Goal: Task Accomplishment & Management: Manage account settings

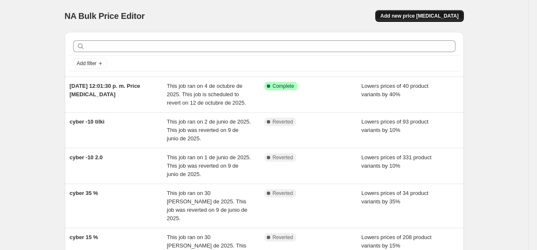
click at [408, 16] on span "Add new price [MEDICAL_DATA]" at bounding box center [419, 16] width 78 height 7
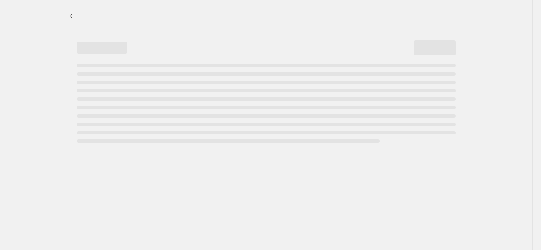
select select "percentage"
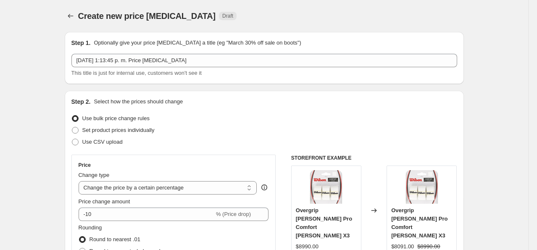
scroll to position [84, 0]
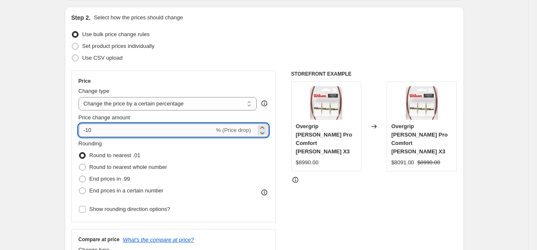
drag, startPoint x: 103, startPoint y: 129, endPoint x: 87, endPoint y: 126, distance: 15.8
click at [87, 126] on input "-10" at bounding box center [147, 129] width 136 height 13
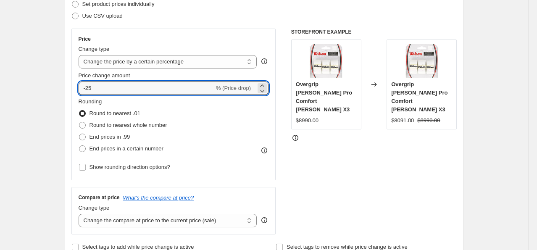
scroll to position [168, 0]
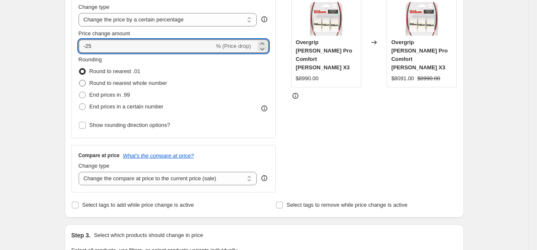
type input "-25"
click at [129, 81] on span "Round to nearest whole number" at bounding box center [128, 83] width 78 height 6
click at [79, 80] on input "Round to nearest whole number" at bounding box center [79, 80] width 0 height 0
radio input "true"
click at [104, 48] on input "-25" at bounding box center [147, 45] width 136 height 13
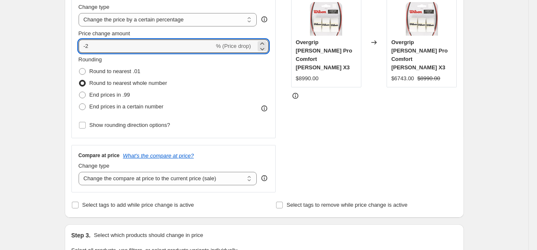
type input "-22"
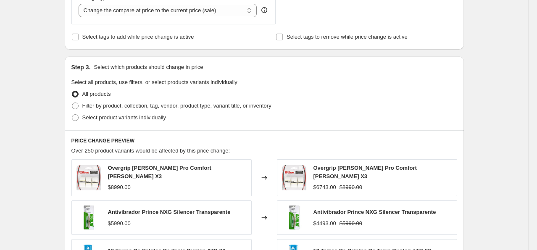
scroll to position [378, 0]
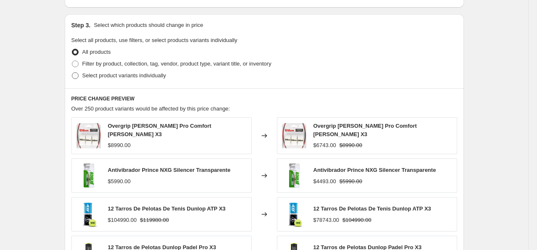
type input "-22.5"
click at [135, 75] on span "Select product variants individually" at bounding box center [124, 75] width 84 height 6
click at [72, 73] on input "Select product variants individually" at bounding box center [72, 72] width 0 height 0
radio input "true"
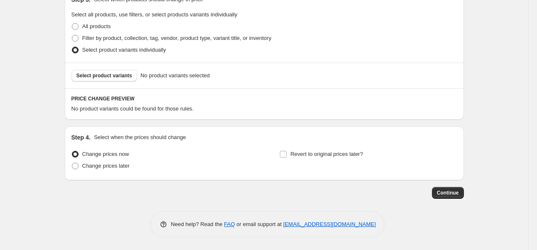
scroll to position [403, 0]
click at [107, 75] on span "Select product variants" at bounding box center [104, 76] width 56 height 7
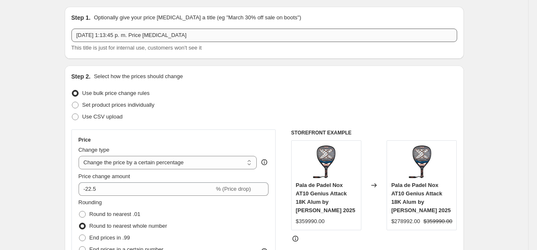
scroll to position [0, 0]
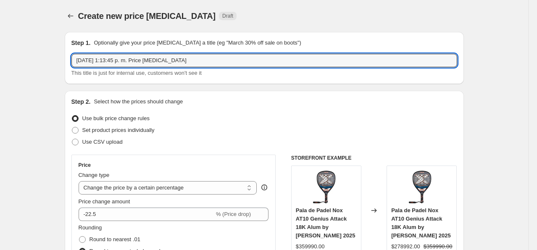
drag, startPoint x: 159, startPoint y: 60, endPoint x: -1, endPoint y: 52, distance: 159.8
click at [0, 52] on html "Home Settings Plans Skip to content Create new price change job. This page is r…" at bounding box center [268, 125] width 537 height 250
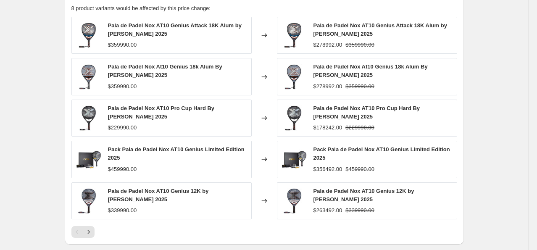
scroll to position [546, 0]
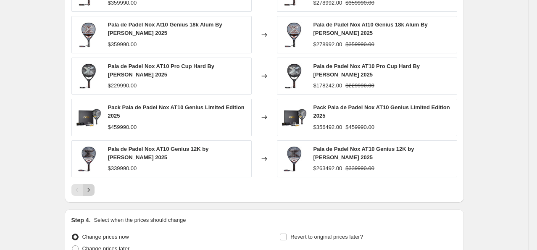
type input "pala nox -22.5"
click at [90, 186] on icon "Next" at bounding box center [88, 190] width 8 height 8
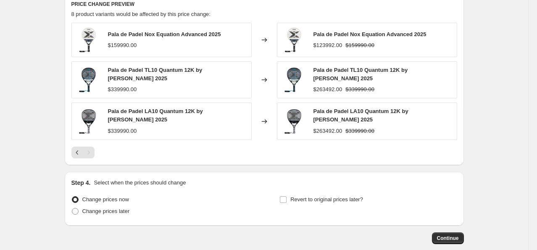
scroll to position [540, 0]
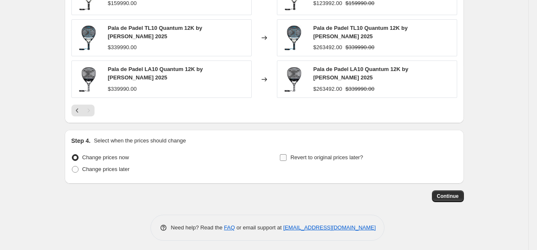
click at [315, 155] on span "Revert to original prices later?" at bounding box center [326, 157] width 73 height 6
click at [286, 155] on input "Revert to original prices later?" at bounding box center [283, 157] width 7 height 7
checkbox input "true"
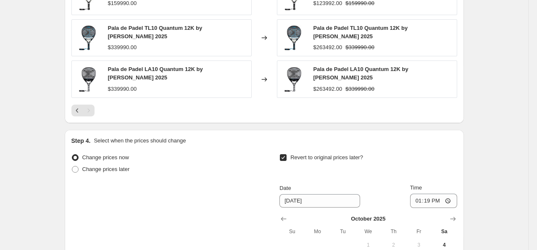
scroll to position [582, 0]
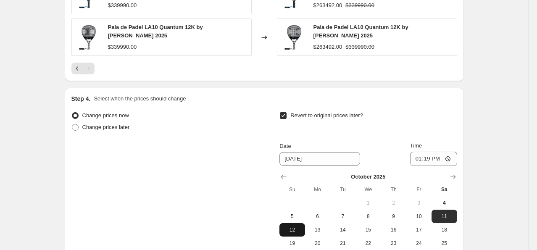
click at [296, 226] on span "12" at bounding box center [292, 229] width 18 height 7
type input "[DATE]"
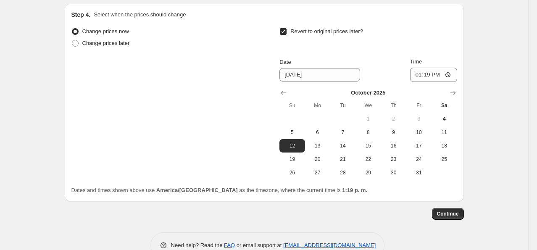
scroll to position [684, 0]
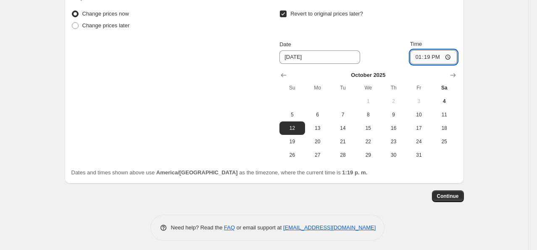
click at [440, 55] on input "13:19" at bounding box center [433, 57] width 47 height 14
click at [428, 54] on input "13:19" at bounding box center [433, 57] width 47 height 14
type input "23:59"
click at [290, 125] on span "12" at bounding box center [292, 128] width 18 height 7
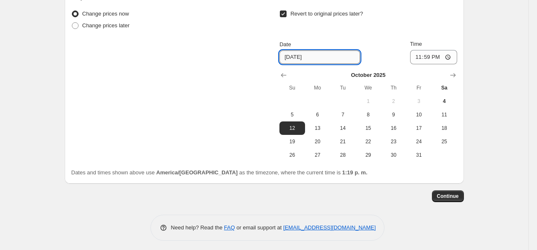
click at [297, 54] on input "[DATE]" at bounding box center [319, 56] width 81 height 13
click at [450, 193] on span "Continue" at bounding box center [448, 196] width 22 height 7
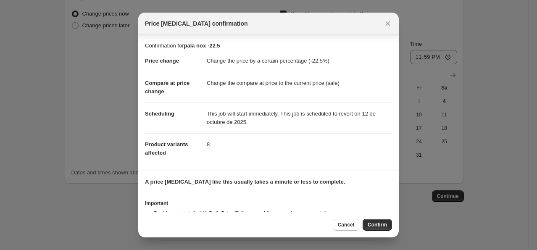
scroll to position [34, 0]
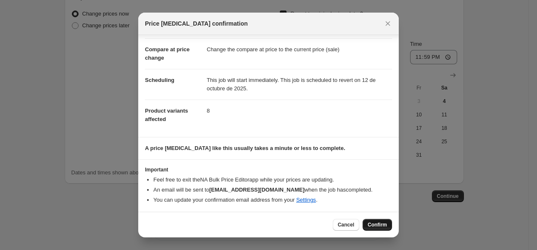
click at [376, 222] on span "Confirm" at bounding box center [376, 224] width 19 height 7
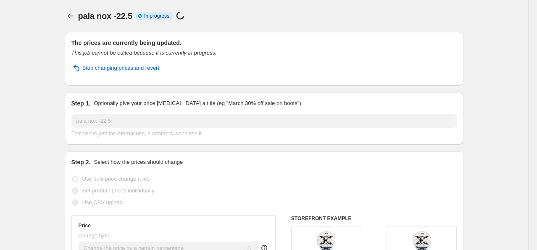
select select "percentage"
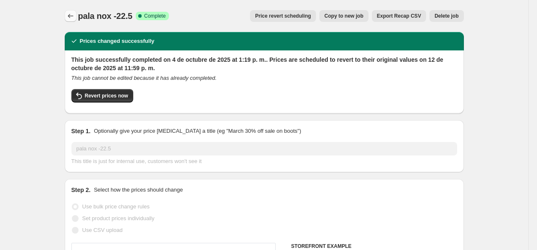
click at [75, 15] on icon "Price change jobs" at bounding box center [70, 16] width 8 height 8
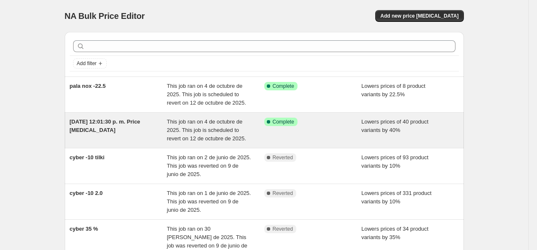
click at [129, 124] on span "[DATE] 12:01:30 p. m. Price [MEDICAL_DATA]" at bounding box center [105, 125] width 71 height 15
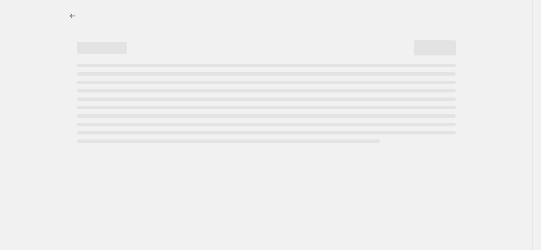
select select "percentage"
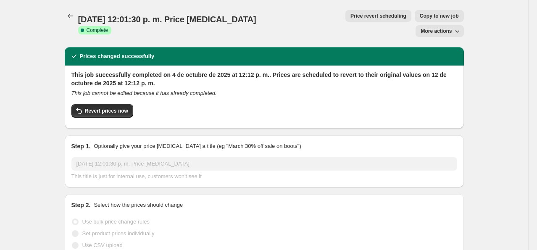
click at [444, 28] on span "More actions" at bounding box center [435, 31] width 31 height 7
click at [420, 17] on span "Copy to new job" at bounding box center [439, 16] width 39 height 7
select select "percentage"
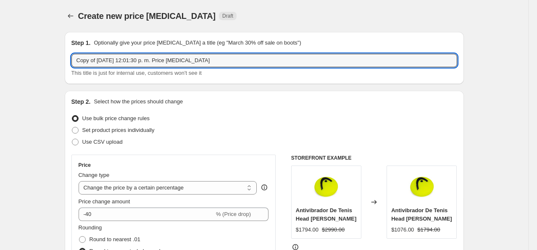
drag, startPoint x: 86, startPoint y: 59, endPoint x: -5, endPoint y: 60, distance: 90.7
click at [0, 60] on html "Home Settings Plans Skip to content Create new price change job. This page is r…" at bounding box center [268, 125] width 537 height 250
drag, startPoint x: 144, startPoint y: 59, endPoint x: -73, endPoint y: 65, distance: 216.4
click at [0, 65] on html "Home Settings Plans Skip to content Create new price change job. This page is r…" at bounding box center [268, 125] width 537 height 250
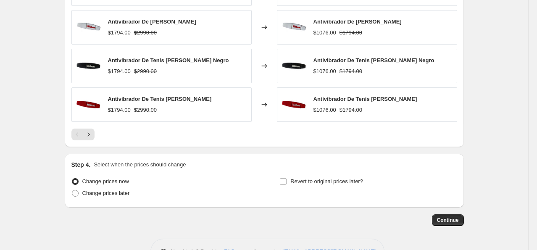
scroll to position [617, 0]
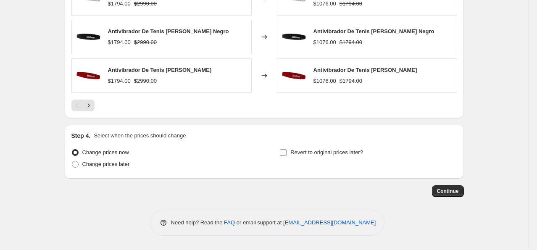
type input "antivibrador -40"
click at [318, 155] on span "Revert to original prices later?" at bounding box center [326, 152] width 73 height 6
click at [286, 156] on input "Revert to original prices later?" at bounding box center [283, 152] width 7 height 7
checkbox input "true"
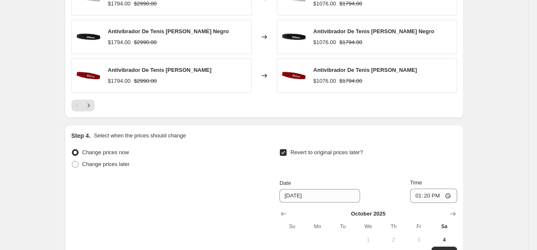
scroll to position [743, 0]
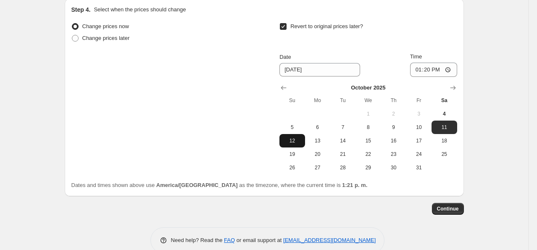
click at [294, 144] on span "12" at bounding box center [292, 140] width 18 height 7
type input "[DATE]"
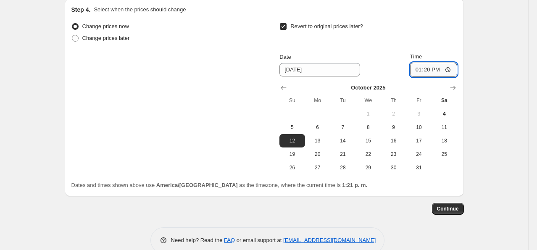
click at [430, 71] on input "13:20" at bounding box center [433, 70] width 47 height 14
click at [438, 71] on input "23:20" at bounding box center [433, 70] width 47 height 14
type input "23:59"
click at [452, 210] on span "Continue" at bounding box center [448, 208] width 22 height 7
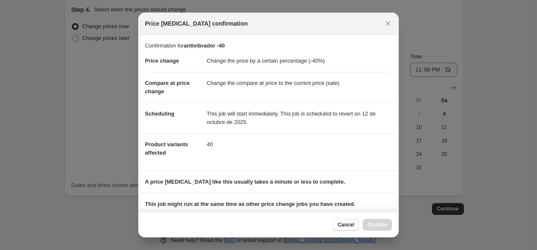
scroll to position [111, 0]
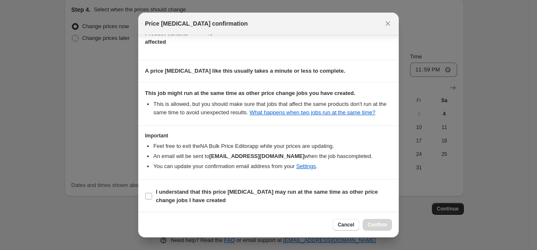
click at [382, 21] on button "Close" at bounding box center [388, 24] width 12 height 12
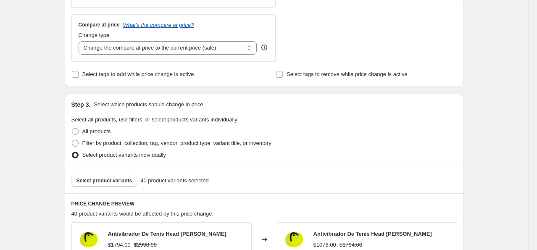
scroll to position [5, 0]
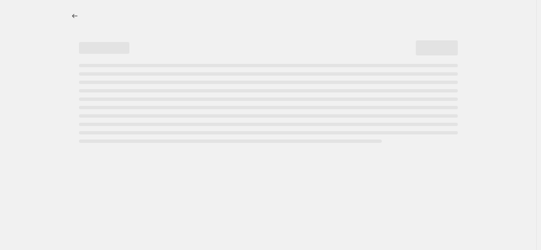
select select "percentage"
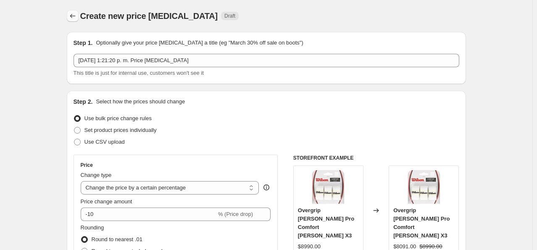
click at [76, 20] on button "Price change jobs" at bounding box center [73, 16] width 12 height 12
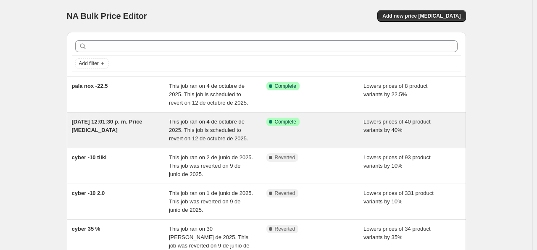
click at [139, 128] on div "[DATE] 12:01:30 p. m. Price [MEDICAL_DATA]" at bounding box center [120, 130] width 97 height 25
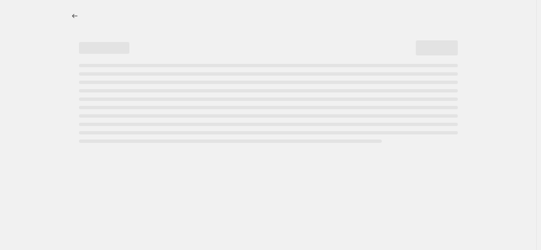
select select "percentage"
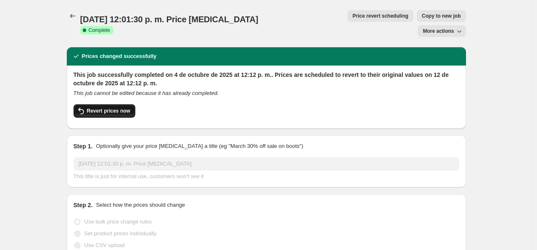
click at [114, 108] on span "Revert prices now" at bounding box center [108, 111] width 43 height 7
checkbox input "false"
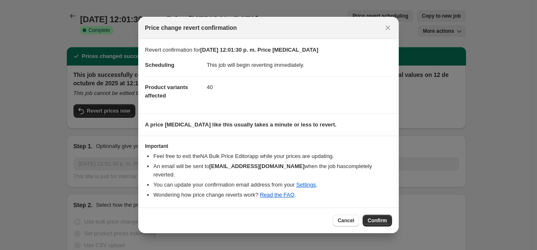
click at [375, 217] on span "Confirm" at bounding box center [376, 220] width 19 height 7
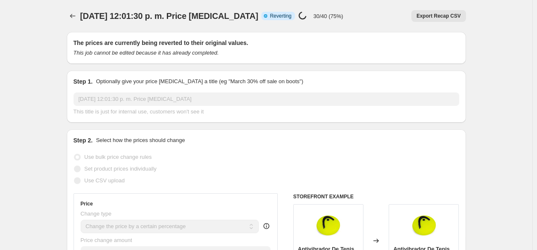
select select "percentage"
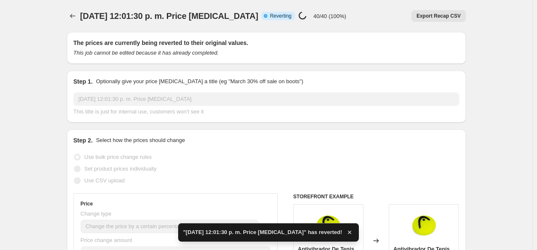
checkbox input "true"
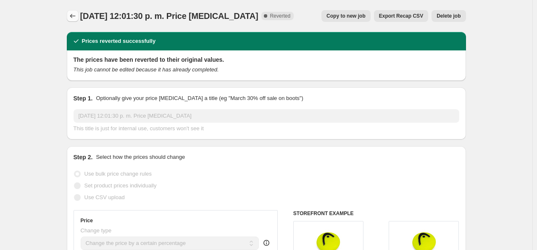
click at [73, 16] on icon "Price change jobs" at bounding box center [72, 16] width 5 height 4
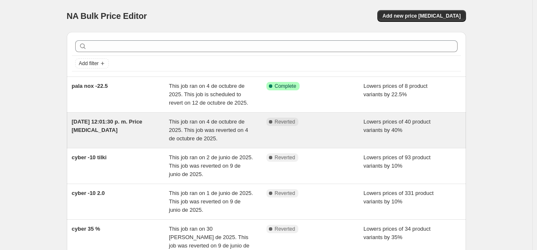
click at [139, 133] on div "[DATE] 12:01:30 p. m. Price [MEDICAL_DATA]" at bounding box center [120, 130] width 97 height 25
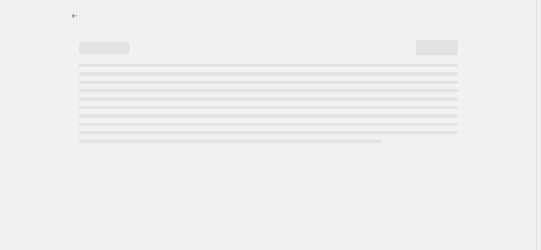
select select "percentage"
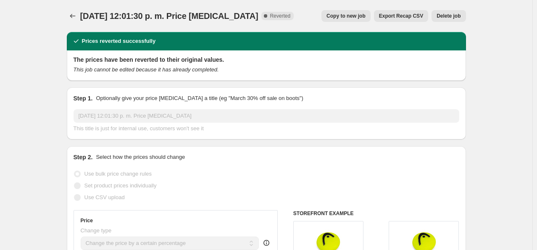
click at [359, 20] on button "Copy to new job" at bounding box center [345, 16] width 49 height 12
select select "percentage"
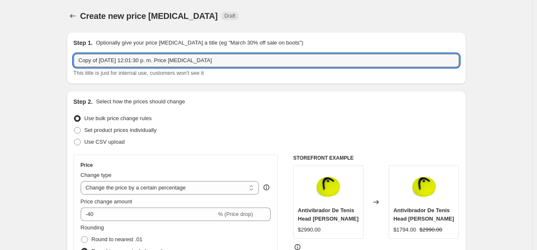
drag, startPoint x: 210, startPoint y: 63, endPoint x: 25, endPoint y: 63, distance: 184.8
type input "-"
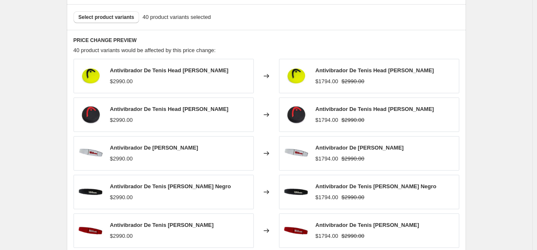
scroll to position [617, 0]
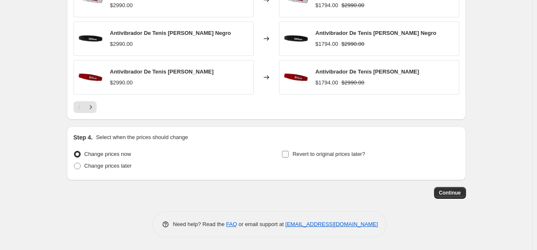
type input "antivibrador -40"
click at [302, 159] on label "Revert to original prices later?" at bounding box center [323, 154] width 84 height 12
click at [289, 157] on input "Revert to original prices later?" at bounding box center [285, 154] width 7 height 7
checkbox input "true"
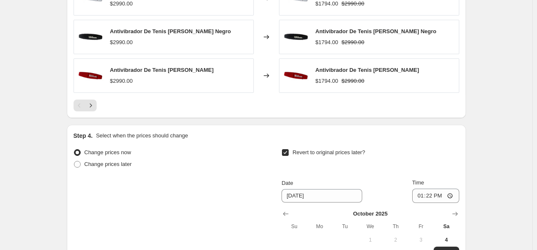
scroll to position [743, 0]
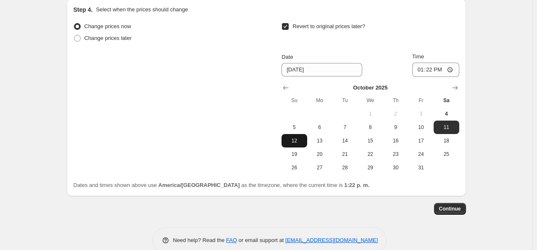
click at [299, 141] on span "12" at bounding box center [294, 140] width 18 height 7
type input "[DATE]"
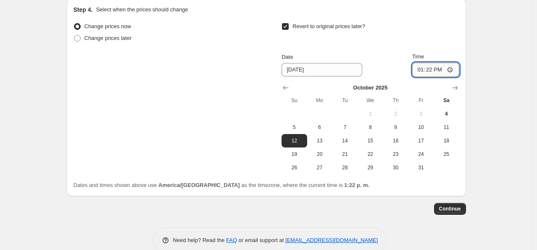
click at [433, 71] on input "13:22" at bounding box center [435, 70] width 47 height 14
type input "23:59"
click at [460, 212] on span "Continue" at bounding box center [450, 208] width 22 height 7
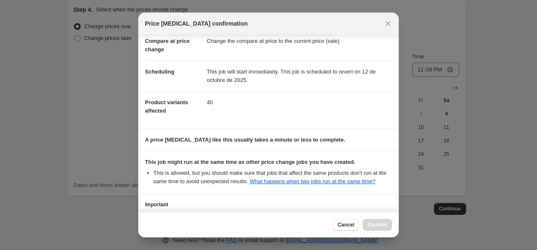
scroll to position [111, 0]
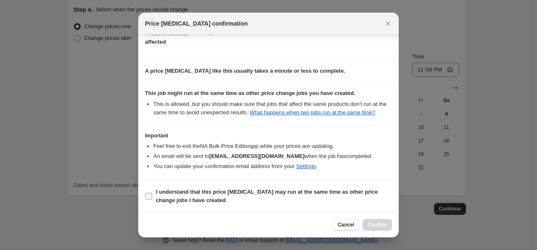
click at [165, 192] on b "I understand that this price [MEDICAL_DATA] may run at the same time as other p…" at bounding box center [267, 196] width 222 height 15
click at [152, 193] on input "I understand that this price [MEDICAL_DATA] may run at the same time as other p…" at bounding box center [148, 196] width 7 height 7
checkbox input "true"
click at [384, 221] on button "Confirm" at bounding box center [376, 225] width 29 height 12
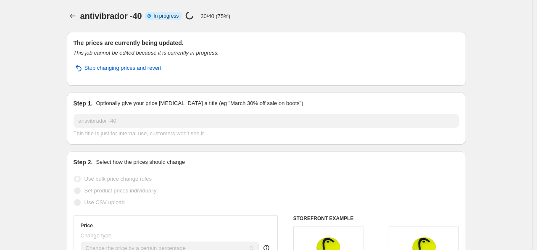
select select "percentage"
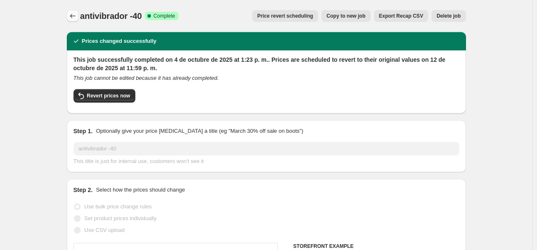
click at [77, 17] on icon "Price change jobs" at bounding box center [72, 16] width 8 height 8
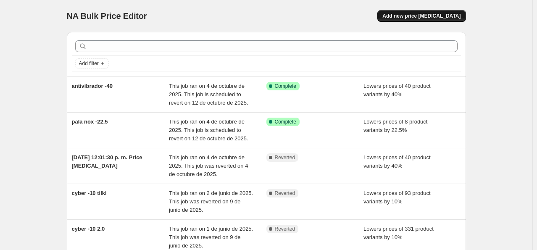
click at [406, 10] on button "Add new price [MEDICAL_DATA]" at bounding box center [421, 16] width 88 height 12
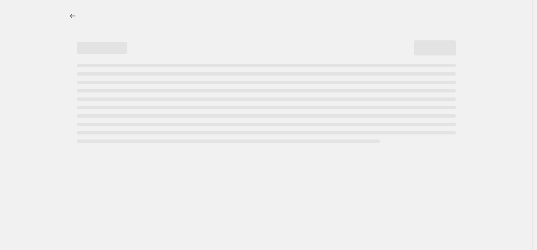
select select "percentage"
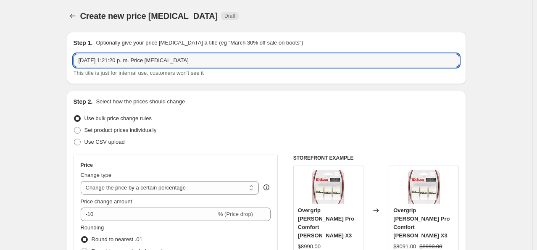
drag, startPoint x: 190, startPoint y: 60, endPoint x: -12, endPoint y: 31, distance: 204.4
click at [0, 31] on html "Home Settings Plans Skip to content Create new price change job. This page is r…" at bounding box center [268, 125] width 537 height 250
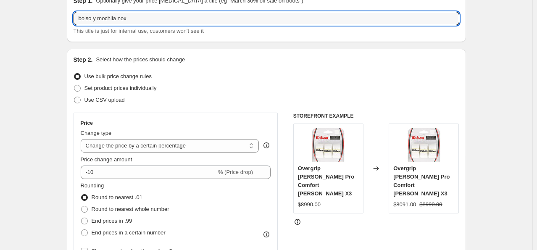
scroll to position [84, 0]
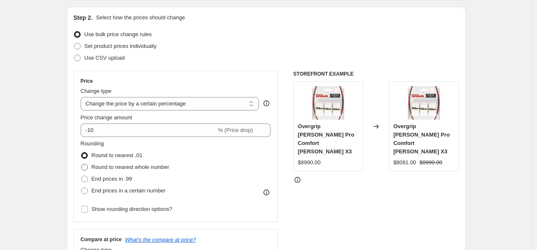
type input "bolso y mochila nox"
click at [148, 169] on span "Round to nearest whole number" at bounding box center [131, 167] width 78 height 6
click at [81, 164] on input "Round to nearest whole number" at bounding box center [81, 164] width 0 height 0
radio input "true"
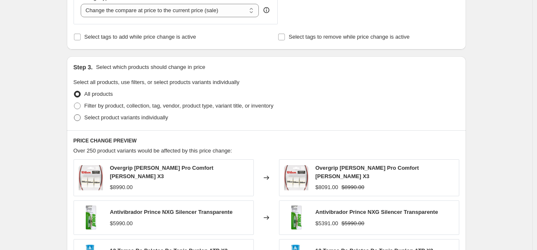
click at [142, 119] on span "Select product variants individually" at bounding box center [126, 117] width 84 height 6
click at [74, 115] on input "Select product variants individually" at bounding box center [74, 114] width 0 height 0
radio input "true"
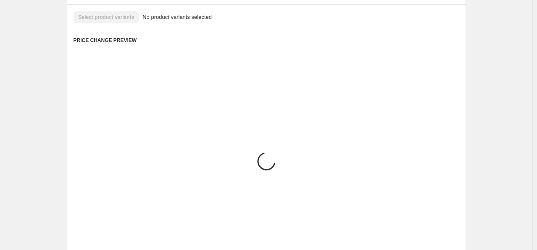
scroll to position [403, 0]
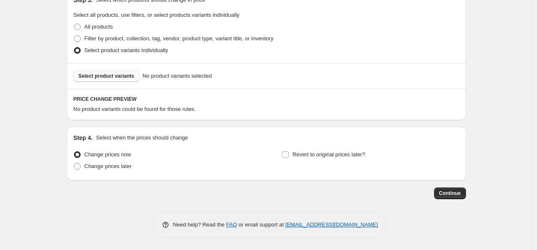
click at [122, 77] on span "Select product variants" at bounding box center [107, 76] width 56 height 7
click at [123, 79] on span "Select product variants" at bounding box center [107, 76] width 56 height 7
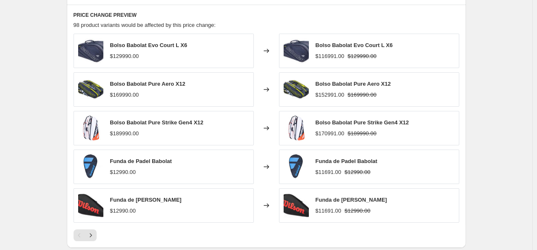
scroll to position [613, 0]
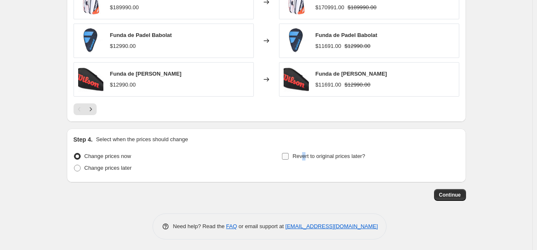
click at [305, 156] on span "Revert to original prices later?" at bounding box center [328, 156] width 73 height 6
click at [287, 153] on input "Revert to original prices later?" at bounding box center [285, 156] width 7 height 7
checkbox input "true"
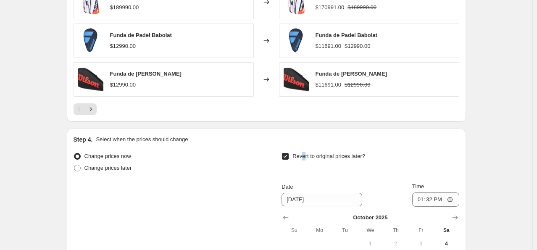
scroll to position [739, 0]
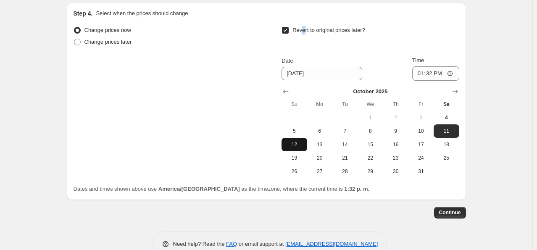
click at [296, 147] on button "12" at bounding box center [293, 144] width 25 height 13
type input "[DATE]"
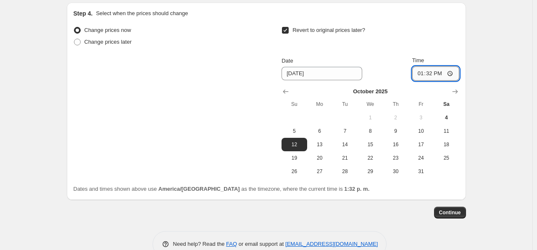
click at [430, 76] on input "13:32" at bounding box center [435, 73] width 47 height 14
type input "23:59"
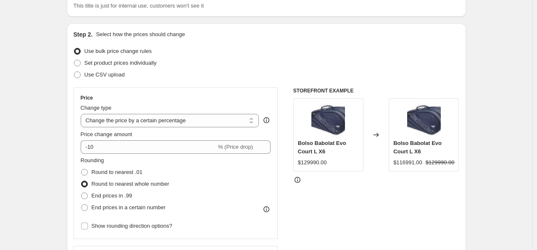
scroll to position [0, 0]
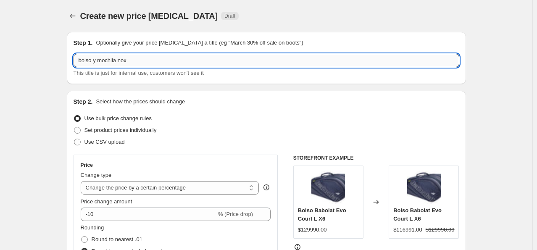
drag, startPoint x: 144, startPoint y: 64, endPoint x: 118, endPoint y: 61, distance: 26.6
click at [118, 61] on input "bolso y mochila nox" at bounding box center [266, 60] width 386 height 13
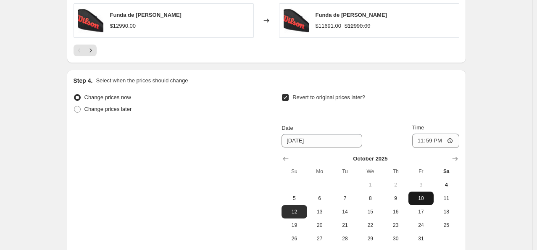
scroll to position [758, 0]
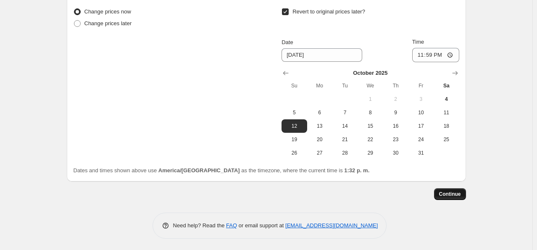
type input "bolso y mochilas"
click at [455, 195] on span "Continue" at bounding box center [450, 194] width 22 height 7
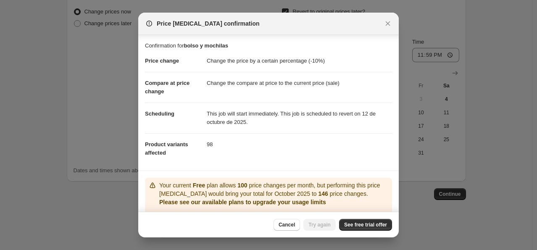
scroll to position [51, 0]
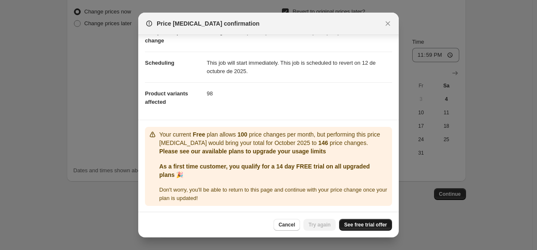
click at [366, 226] on span "See free trial offer" at bounding box center [365, 224] width 43 height 7
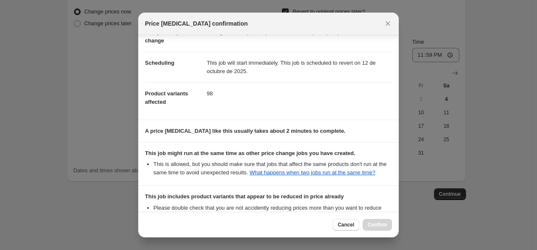
scroll to position [163, 0]
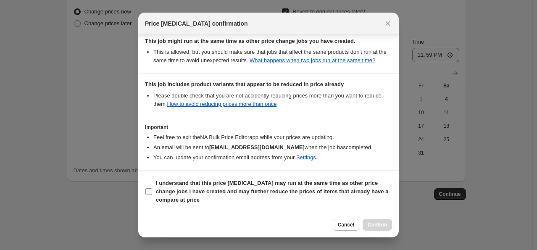
click at [174, 196] on b "I understand that this price change job may run at the same time as other price…" at bounding box center [272, 191] width 232 height 23
click at [152, 195] on input "I understand that this price change job may run at the same time as other price…" at bounding box center [148, 191] width 7 height 7
checkbox input "true"
click at [373, 226] on span "Confirm" at bounding box center [376, 224] width 19 height 7
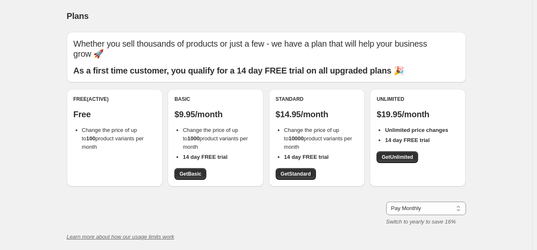
click at [144, 136] on span "Change the price of up to 100 product variants per month" at bounding box center [113, 138] width 62 height 23
click at [190, 175] on span "Get Basic" at bounding box center [190, 174] width 22 height 7
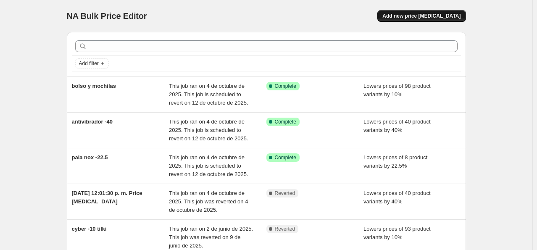
click at [412, 13] on span "Add new price [MEDICAL_DATA]" at bounding box center [421, 16] width 78 height 7
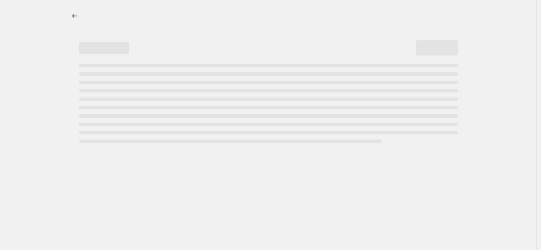
select select "percentage"
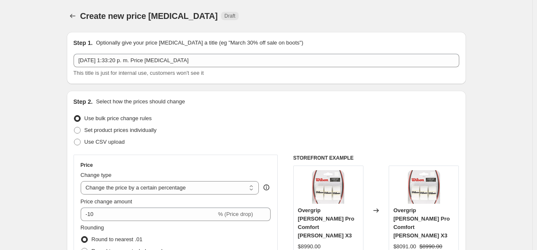
scroll to position [42, 0]
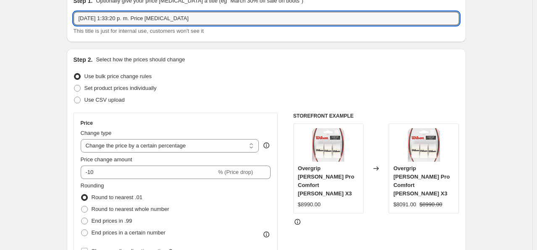
drag, startPoint x: 188, startPoint y: 18, endPoint x: 29, endPoint y: 21, distance: 159.6
type input "-"
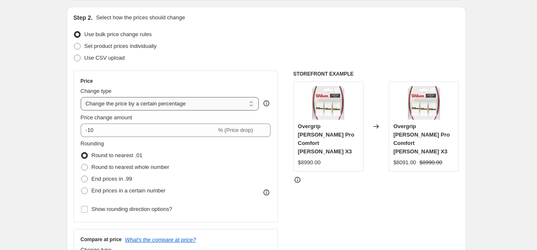
scroll to position [126, 0]
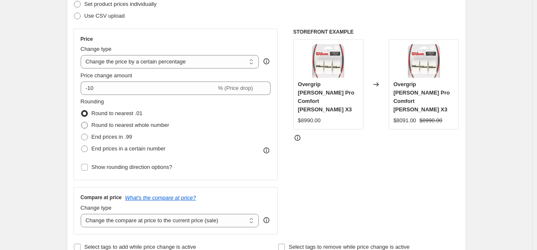
type input "Cuerda -10"
click at [130, 129] on label "Round to nearest whole number" at bounding box center [125, 125] width 89 height 12
click at [81, 122] on input "Round to nearest whole number" at bounding box center [81, 122] width 0 height 0
radio input "true"
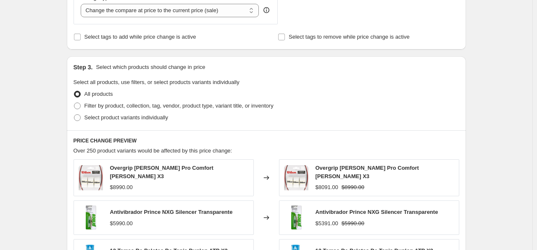
scroll to position [378, 0]
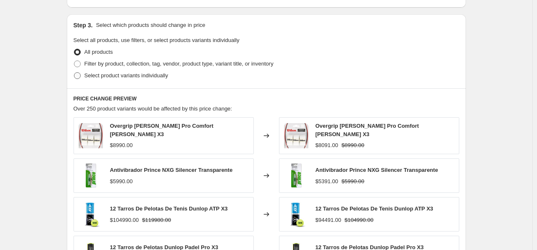
click at [129, 76] on span "Select product variants individually" at bounding box center [126, 75] width 84 height 6
click at [74, 73] on input "Select product variants individually" at bounding box center [74, 72] width 0 height 0
radio input "true"
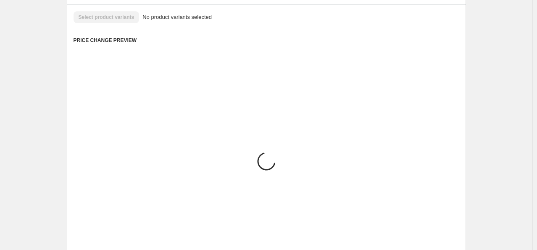
scroll to position [403, 0]
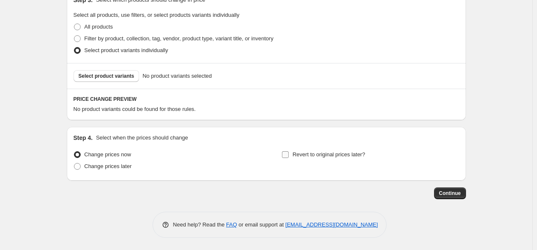
click at [332, 152] on span "Revert to original prices later?" at bounding box center [328, 154] width 73 height 6
click at [289, 152] on input "Revert to original prices later?" at bounding box center [285, 154] width 7 height 7
checkbox input "true"
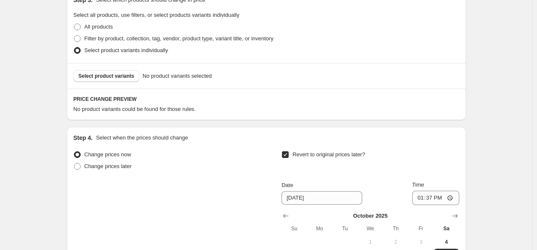
scroll to position [487, 0]
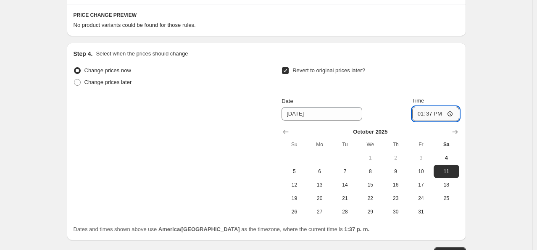
click at [433, 114] on input "13:37" at bounding box center [435, 114] width 47 height 14
click at [299, 182] on span "12" at bounding box center [294, 184] width 18 height 7
type input "[DATE]"
click at [428, 116] on input "13:37" at bounding box center [435, 114] width 47 height 14
type input "23:59"
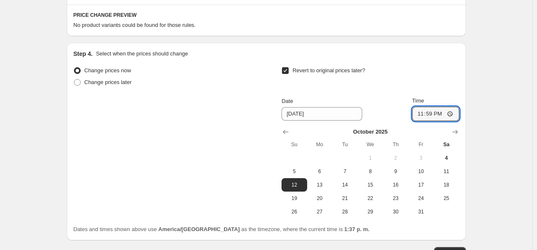
scroll to position [445, 0]
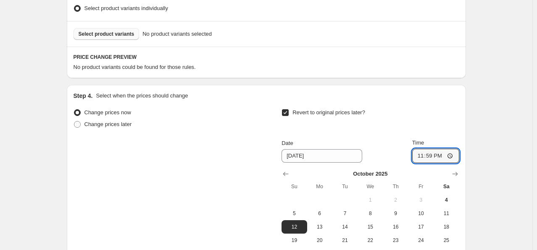
click at [126, 36] on span "Select product variants" at bounding box center [107, 34] width 56 height 7
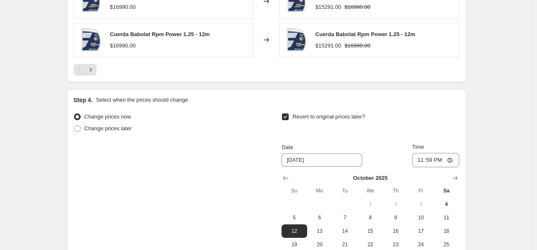
scroll to position [613, 0]
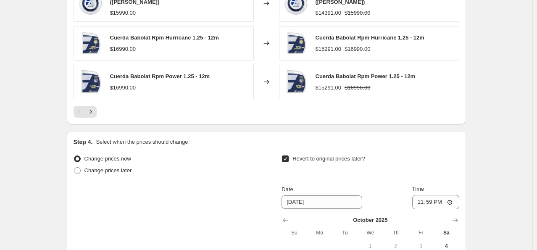
click at [98, 108] on div at bounding box center [266, 112] width 386 height 12
click at [95, 108] on icon "Next" at bounding box center [91, 112] width 8 height 8
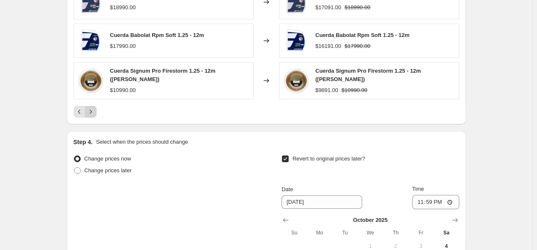
click at [97, 107] on button "Next" at bounding box center [91, 112] width 12 height 12
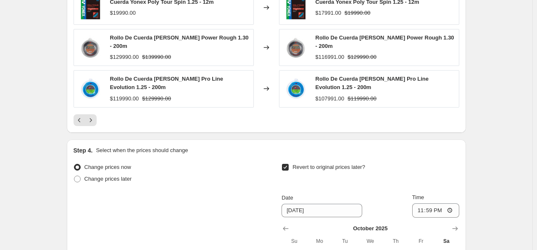
click at [97, 106] on div "Cuerda Yonex Poly Tour Drive 1.25 - 12m (de Rollo) $11990.00 Changed to Cuerda …" at bounding box center [266, 17] width 386 height 218
click at [95, 116] on icon "Next" at bounding box center [91, 120] width 8 height 8
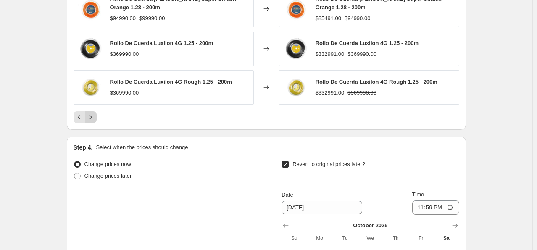
click at [95, 113] on icon "Next" at bounding box center [91, 117] width 8 height 8
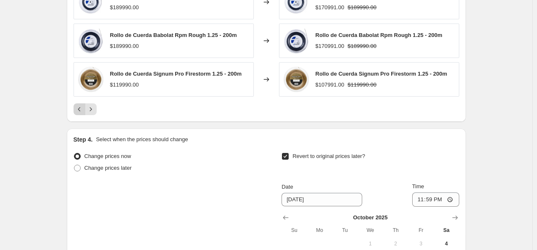
click at [78, 107] on icon "Previous" at bounding box center [79, 109] width 8 height 8
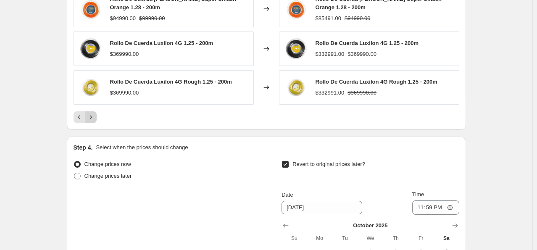
click at [95, 114] on icon "Next" at bounding box center [91, 117] width 8 height 8
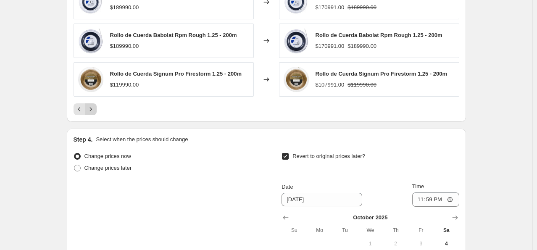
click at [94, 113] on button "Next" at bounding box center [91, 109] width 12 height 12
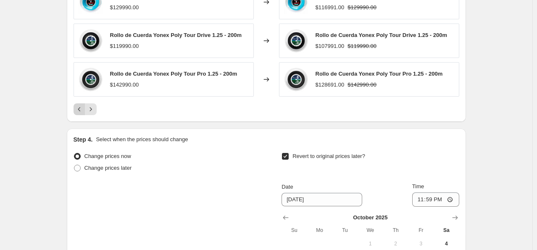
click at [80, 110] on icon "Previous" at bounding box center [79, 109] width 8 height 8
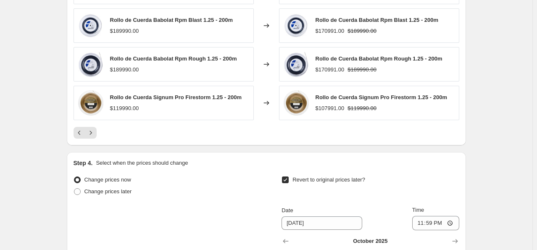
scroll to position [758, 0]
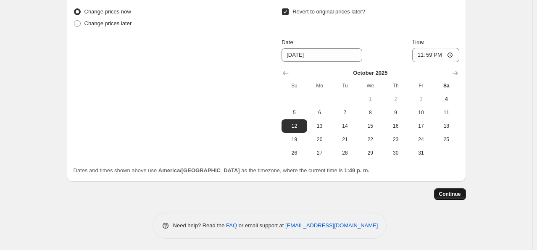
click at [444, 193] on span "Continue" at bounding box center [450, 194] width 22 height 7
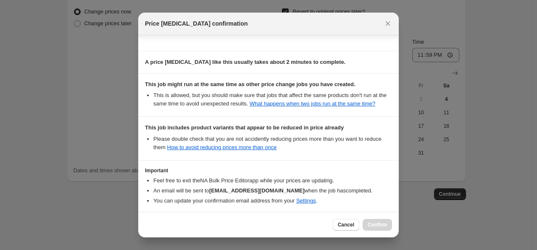
scroll to position [163, 0]
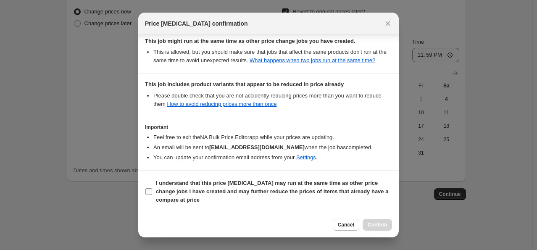
click at [232, 188] on b "I understand that this price change job may run at the same time as other price…" at bounding box center [272, 191] width 232 height 23
click at [152, 188] on input "I understand that this price change job may run at the same time as other price…" at bounding box center [148, 191] width 7 height 7
checkbox input "true"
click at [389, 227] on button "Confirm" at bounding box center [376, 225] width 29 height 12
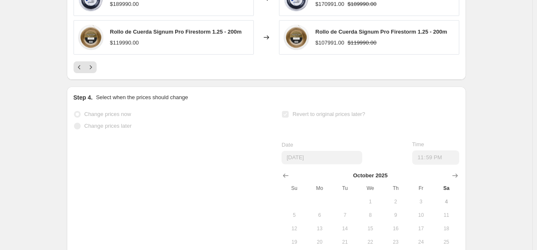
scroll to position [800, 0]
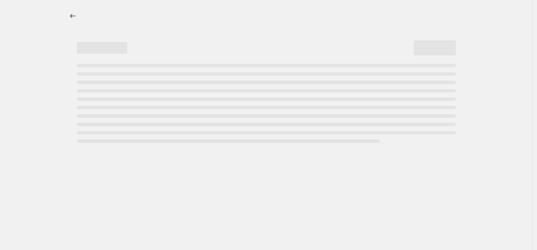
select select "percentage"
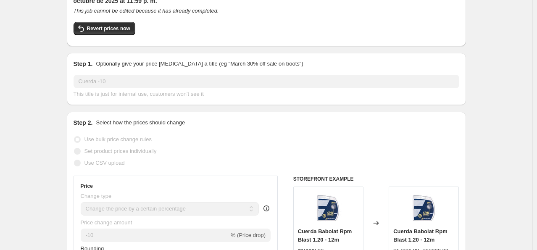
scroll to position [0, 0]
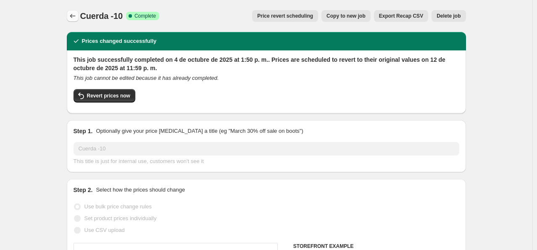
click at [76, 19] on icon "Price change jobs" at bounding box center [72, 16] width 8 height 8
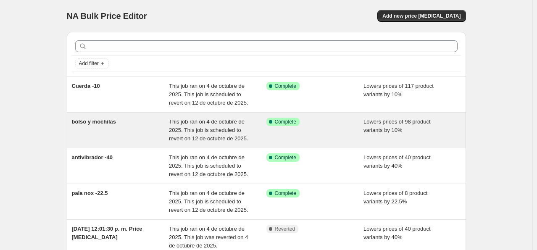
click at [266, 130] on div "This job ran on 4 de octubre de 2025. This job is scheduled to revert on 12 de …" at bounding box center [217, 130] width 97 height 25
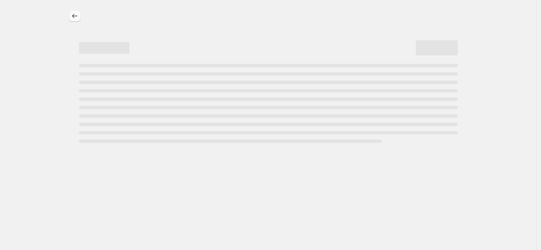
select select "percentage"
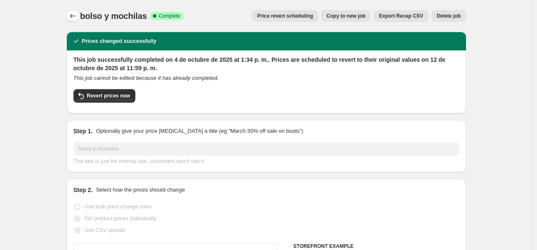
click at [72, 13] on icon "Price change jobs" at bounding box center [72, 16] width 8 height 8
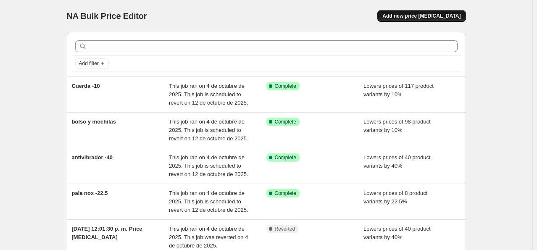
click at [415, 16] on span "Add new price [MEDICAL_DATA]" at bounding box center [421, 16] width 78 height 7
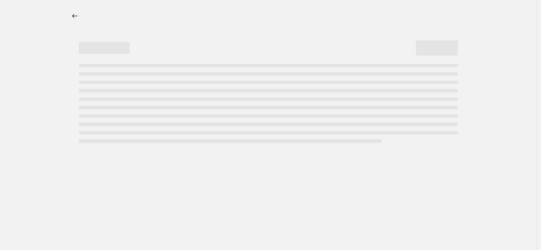
select select "percentage"
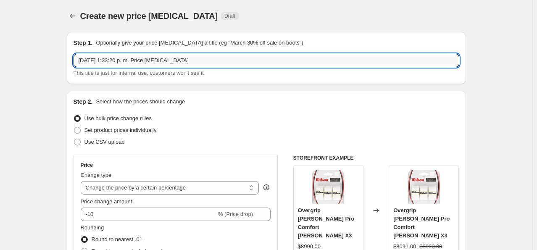
drag, startPoint x: 189, startPoint y: 59, endPoint x: 34, endPoint y: 60, distance: 154.1
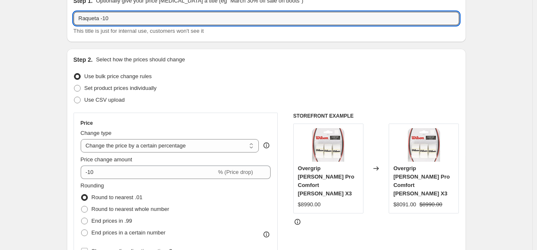
scroll to position [84, 0]
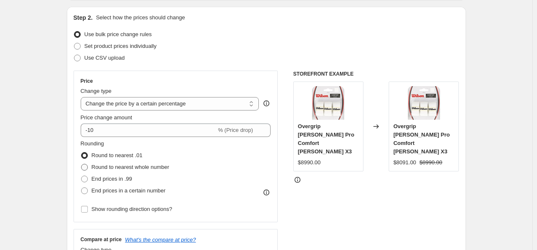
type input "Raqueta -10"
click at [124, 165] on span "Round to nearest whole number" at bounding box center [131, 167] width 78 height 6
click at [81, 164] on input "Round to nearest whole number" at bounding box center [81, 164] width 0 height 0
radio input "true"
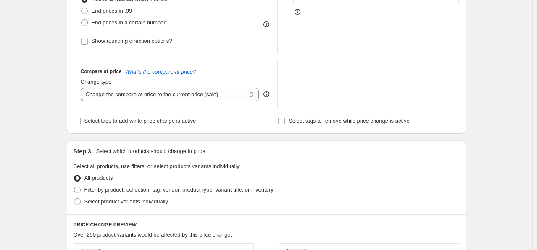
scroll to position [336, 0]
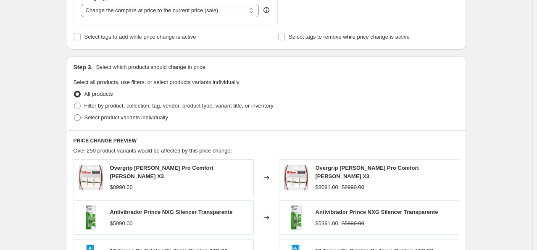
click at [116, 118] on span "Select product variants individually" at bounding box center [126, 117] width 84 height 6
click at [74, 115] on input "Select product variants individually" at bounding box center [74, 114] width 0 height 0
radio input "true"
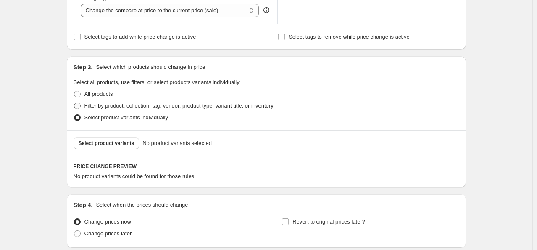
click at [139, 104] on span "Filter by product, collection, tag, vendor, product type, variant title, or inv…" at bounding box center [178, 105] width 189 height 6
click at [74, 103] on input "Filter by product, collection, tag, vendor, product type, variant title, or inv…" at bounding box center [74, 102] width 0 height 0
radio input "true"
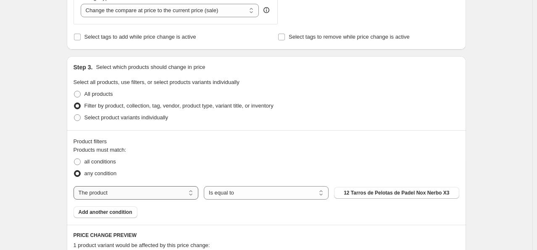
scroll to position [420, 0]
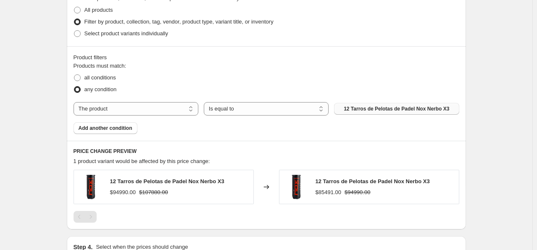
click at [358, 110] on span "12 Tarros de Pelotas de Padel Nox Nerbo X3" at bounding box center [396, 108] width 105 height 7
click at [104, 77] on span "all conditions" at bounding box center [99, 77] width 31 height 6
click at [74, 75] on input "all conditions" at bounding box center [74, 74] width 0 height 0
radio input "true"
click at [110, 34] on span "Select product variants individually" at bounding box center [126, 33] width 84 height 6
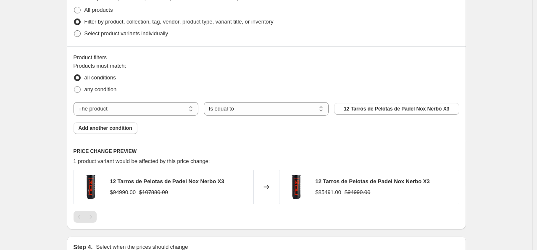
click at [74, 31] on input "Select product variants individually" at bounding box center [74, 30] width 0 height 0
radio input "true"
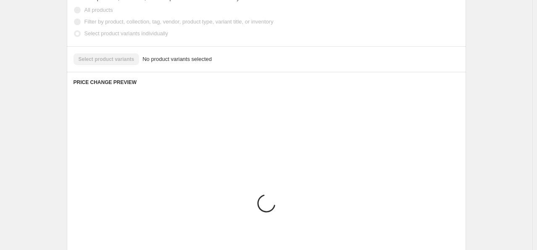
scroll to position [403, 0]
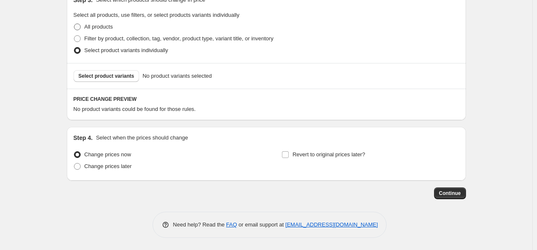
click at [100, 24] on span "All products" at bounding box center [98, 27] width 29 height 6
click at [74, 24] on input "All products" at bounding box center [74, 24] width 0 height 0
radio input "true"
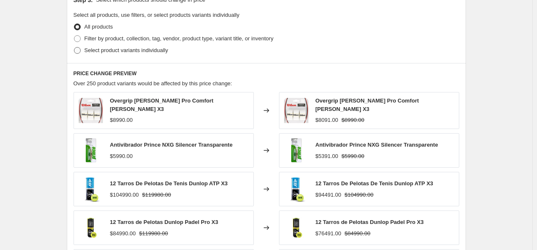
click at [126, 55] on label "Select product variants individually" at bounding box center [120, 51] width 94 height 12
click at [74, 47] on input "Select product variants individually" at bounding box center [74, 47] width 0 height 0
radio input "true"
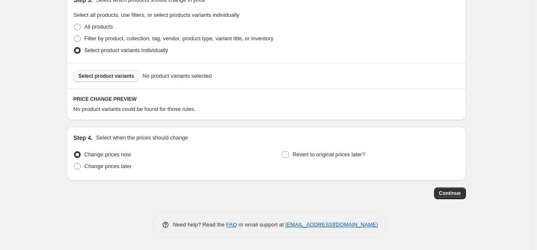
click at [116, 75] on span "Select product variants" at bounding box center [107, 76] width 56 height 7
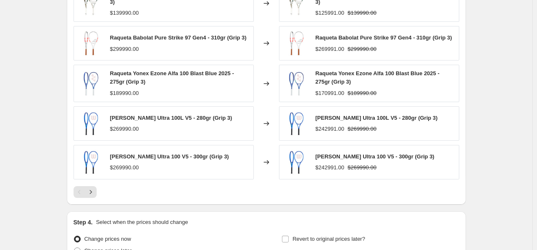
scroll to position [620, 0]
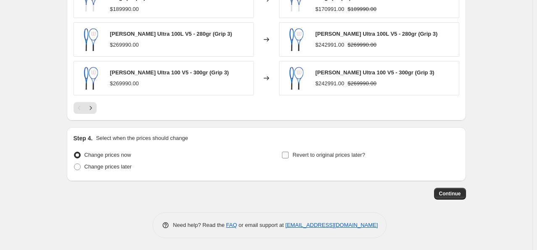
click at [349, 158] on span "Revert to original prices later?" at bounding box center [328, 155] width 73 height 8
click at [289, 158] on input "Revert to original prices later?" at bounding box center [285, 155] width 7 height 7
checkbox input "true"
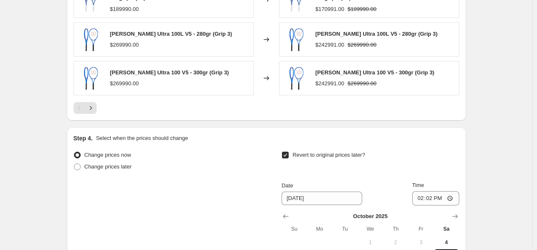
scroll to position [704, 0]
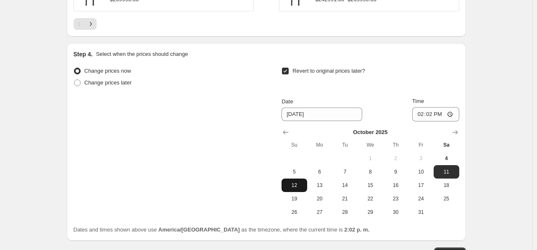
click at [300, 183] on span "12" at bounding box center [294, 185] width 18 height 7
type input "[DATE]"
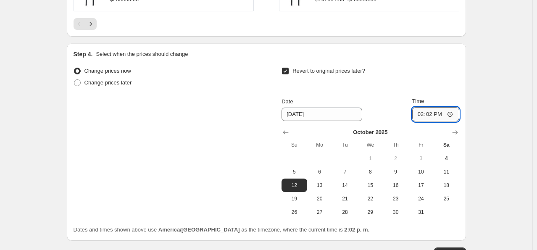
click at [435, 118] on input "14:02" at bounding box center [435, 114] width 47 height 14
type input "23:59"
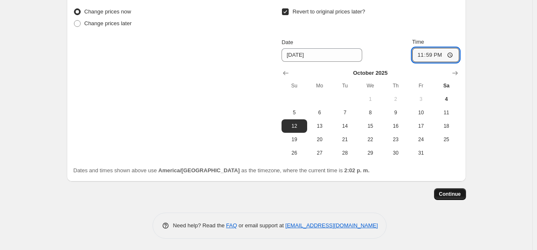
click at [451, 194] on span "Continue" at bounding box center [450, 194] width 22 height 7
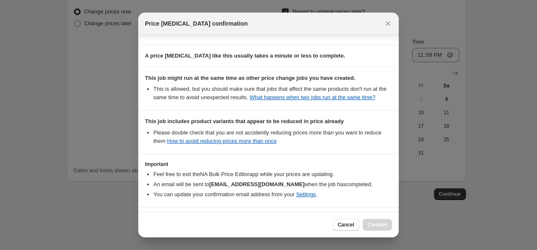
scroll to position [163, 0]
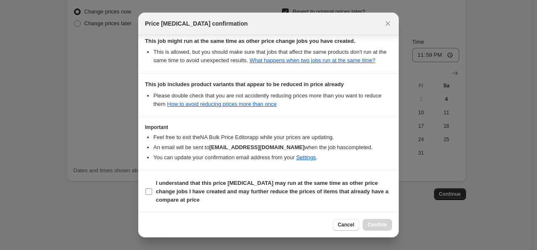
click at [196, 185] on b "I understand that this price change job may run at the same time as other price…" at bounding box center [272, 191] width 232 height 23
click at [152, 188] on input "I understand that this price change job may run at the same time as other price…" at bounding box center [148, 191] width 7 height 7
checkbox input "true"
click at [383, 229] on button "Confirm" at bounding box center [376, 225] width 29 height 12
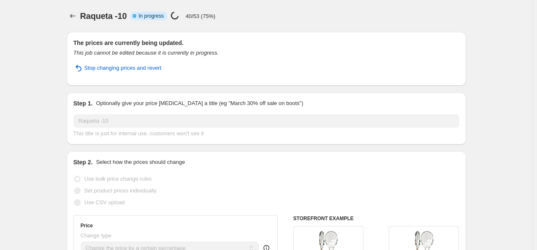
select select "percentage"
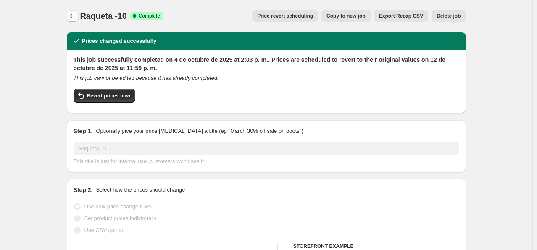
click at [76, 18] on icon "Price change jobs" at bounding box center [72, 16] width 8 height 8
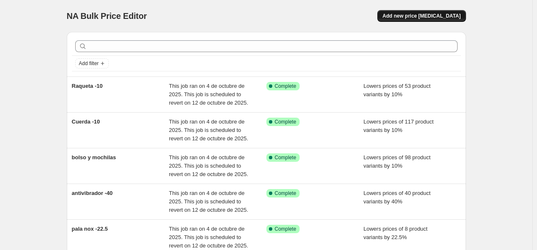
click at [436, 12] on button "Add new price [MEDICAL_DATA]" at bounding box center [421, 16] width 88 height 12
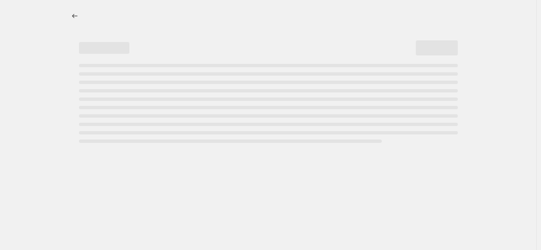
select select "percentage"
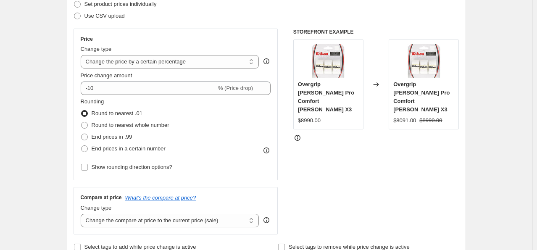
scroll to position [168, 0]
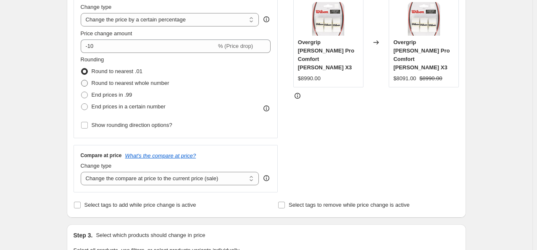
click at [140, 81] on span "Round to nearest whole number" at bounding box center [131, 83] width 78 height 6
click at [81, 80] on input "Round to nearest whole number" at bounding box center [81, 80] width 0 height 0
radio input "true"
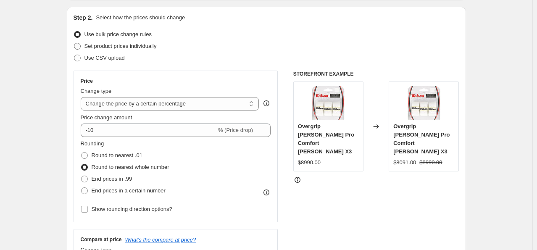
type input "Pala head, babolat -10"
click at [126, 44] on span "Set product prices individually" at bounding box center [120, 46] width 72 height 6
click at [74, 43] on input "Set product prices individually" at bounding box center [74, 43] width 0 height 0
radio input "true"
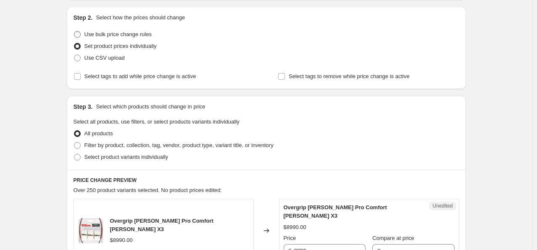
click at [125, 34] on span "Use bulk price change rules" at bounding box center [117, 34] width 67 height 6
click at [74, 31] on input "Use bulk price change rules" at bounding box center [74, 31] width 0 height 0
radio input "true"
select select "percentage"
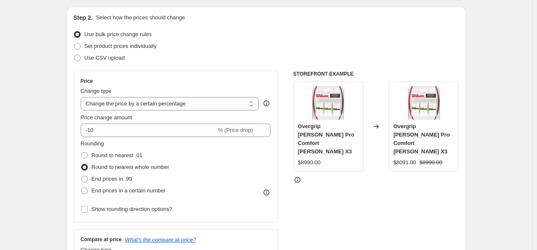
scroll to position [168, 0]
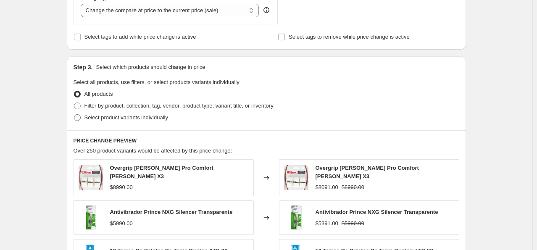
click at [118, 115] on span "Select product variants individually" at bounding box center [126, 117] width 84 height 6
click at [74, 115] on input "Select product variants individually" at bounding box center [74, 114] width 0 height 0
radio input "true"
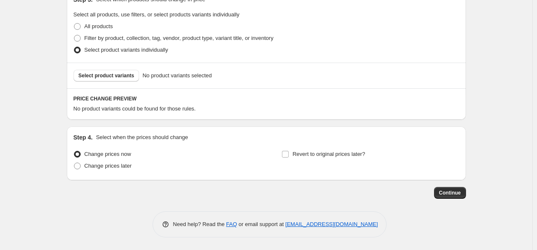
scroll to position [403, 0]
click at [106, 71] on button "Select product variants" at bounding box center [106, 76] width 66 height 12
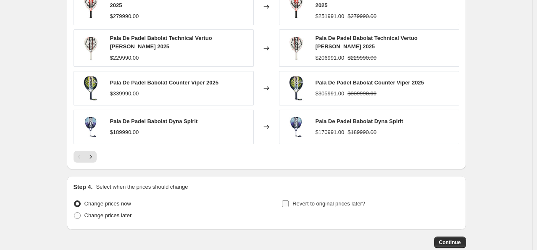
scroll to position [620, 0]
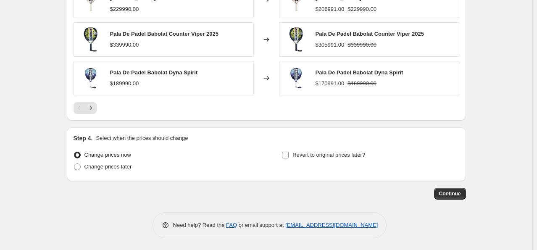
click at [302, 157] on span "Revert to original prices later?" at bounding box center [328, 155] width 73 height 6
click at [289, 157] on input "Revert to original prices later?" at bounding box center [285, 155] width 7 height 7
checkbox input "true"
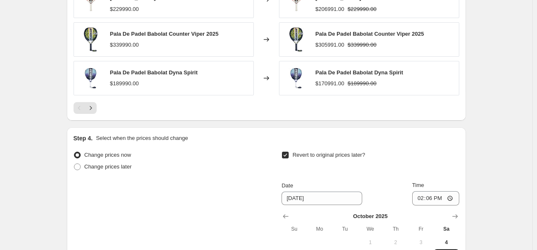
scroll to position [704, 0]
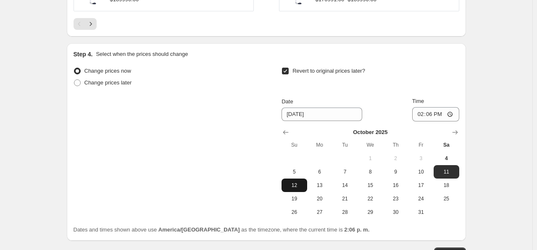
click at [298, 182] on span "12" at bounding box center [294, 185] width 18 height 7
type input "10/12/2025"
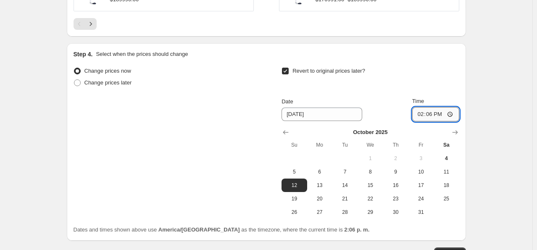
click at [436, 112] on input "14:06" at bounding box center [435, 114] width 47 height 14
type input "23:59"
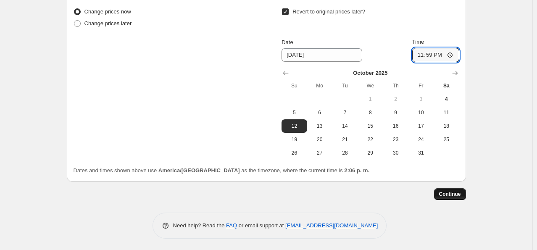
click at [454, 198] on button "Continue" at bounding box center [450, 194] width 32 height 12
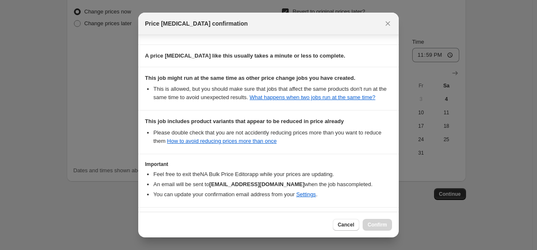
scroll to position [163, 0]
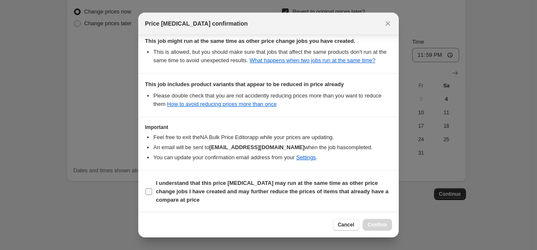
click at [307, 184] on b "I understand that this price change job may run at the same time as other price…" at bounding box center [272, 191] width 232 height 23
click at [152, 188] on input "I understand that this price change job may run at the same time as other price…" at bounding box center [148, 191] width 7 height 7
checkbox input "true"
click at [377, 224] on span "Confirm" at bounding box center [376, 224] width 19 height 7
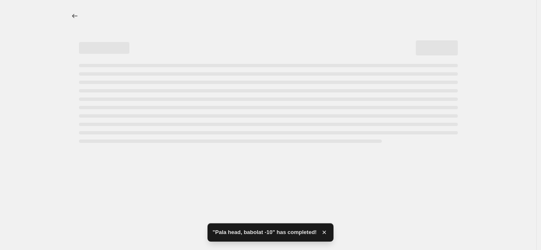
select select "percentage"
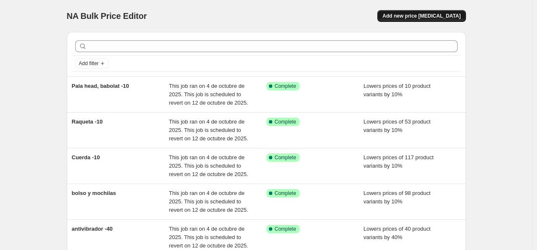
click at [425, 15] on span "Add new price [MEDICAL_DATA]" at bounding box center [421, 16] width 78 height 7
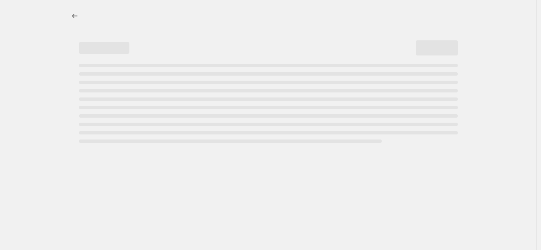
select select "percentage"
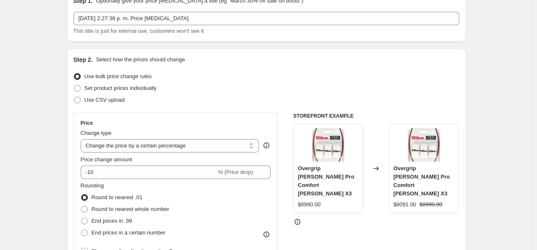
scroll to position [84, 0]
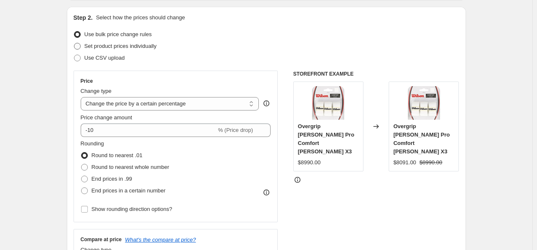
click at [126, 47] on span "Set product prices individually" at bounding box center [120, 46] width 72 height 6
click at [74, 43] on input "Set product prices individually" at bounding box center [74, 43] width 0 height 0
radio input "true"
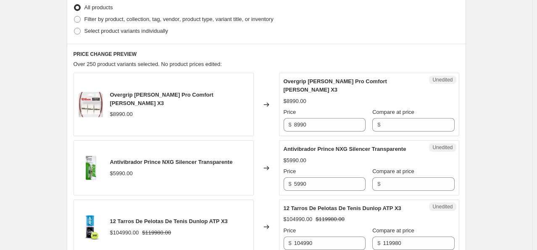
scroll to position [168, 0]
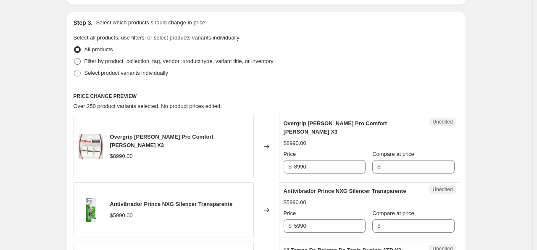
click at [148, 58] on span "Filter by product, collection, tag, vendor, product type, variant title, or inv…" at bounding box center [178, 61] width 189 height 6
click at [74, 58] on input "Filter by product, collection, tag, vendor, product type, variant title, or inv…" at bounding box center [74, 58] width 0 height 0
radio input "true"
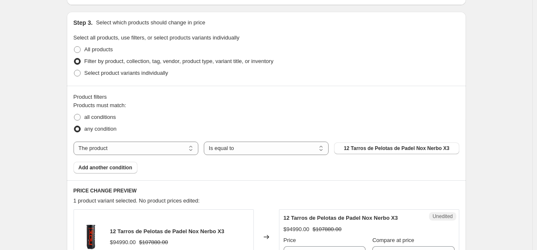
scroll to position [0, 0]
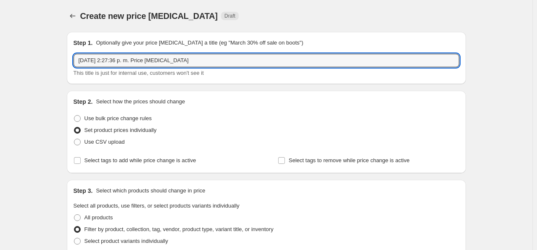
drag, startPoint x: 197, startPoint y: 62, endPoint x: 58, endPoint y: 66, distance: 138.2
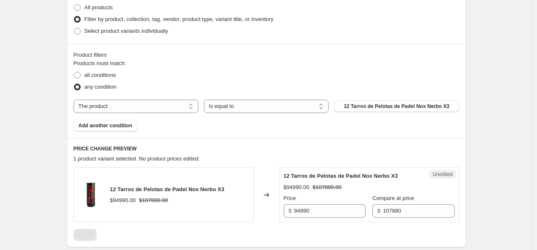
scroll to position [126, 0]
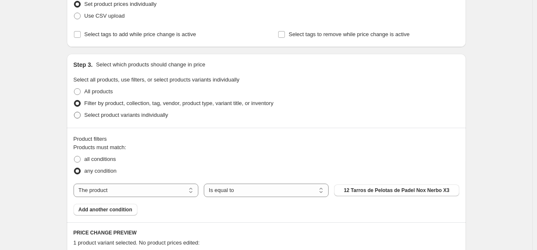
type input "tilki -15"
click at [100, 112] on span "Select product variants individually" at bounding box center [126, 115] width 84 height 6
click at [74, 112] on input "Select product variants individually" at bounding box center [74, 112] width 0 height 0
radio input "true"
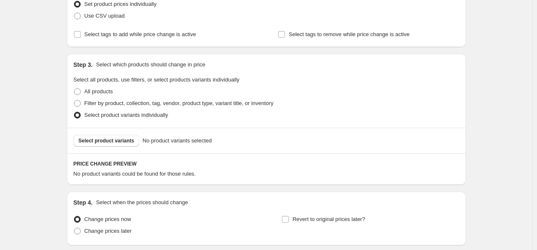
scroll to position [0, 0]
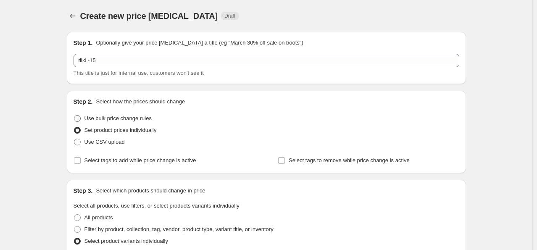
click at [129, 118] on span "Use bulk price change rules" at bounding box center [117, 118] width 67 height 6
click at [74, 115] on input "Use bulk price change rules" at bounding box center [74, 115] width 0 height 0
radio input "true"
select select "percentage"
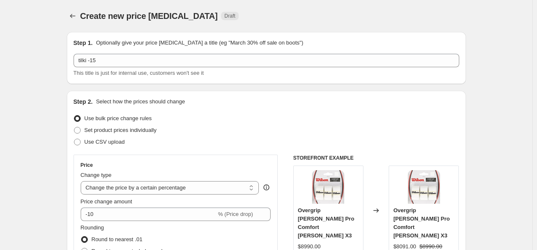
scroll to position [84, 0]
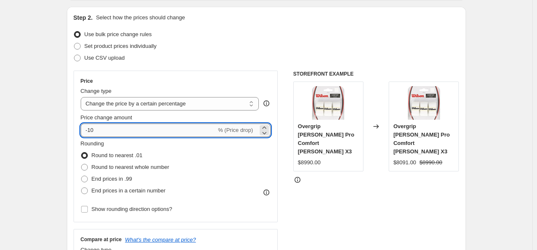
click at [119, 129] on input "-10" at bounding box center [149, 129] width 136 height 13
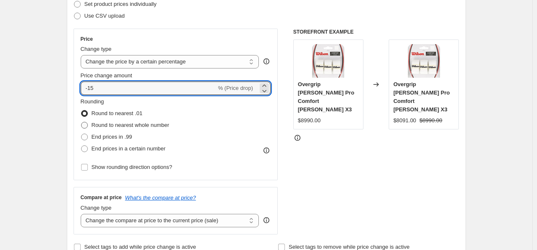
type input "-15"
click at [144, 127] on span "Round to nearest whole number" at bounding box center [131, 125] width 78 height 6
click at [81, 122] on input "Round to nearest whole number" at bounding box center [81, 122] width 0 height 0
radio input "true"
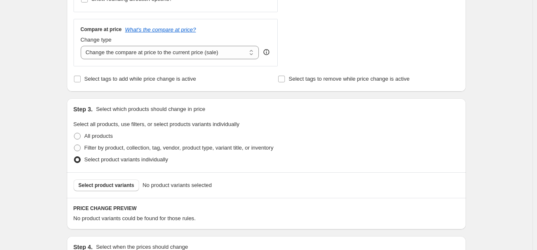
scroll to position [403, 0]
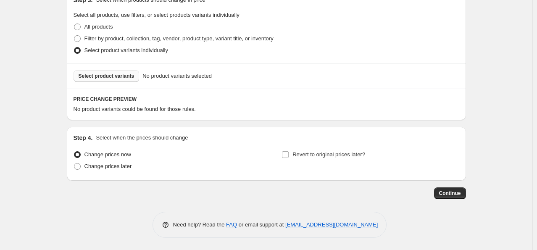
click at [115, 79] on button "Select product variants" at bounding box center [106, 76] width 66 height 12
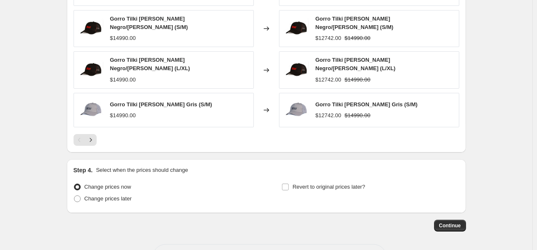
scroll to position [614, 0]
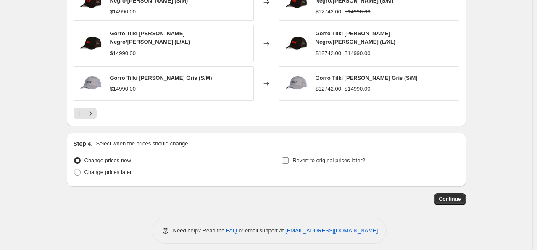
click at [341, 157] on span "Revert to original prices later?" at bounding box center [328, 160] width 73 height 6
click at [289, 157] on input "Revert to original prices later?" at bounding box center [285, 160] width 7 height 7
checkbox input "true"
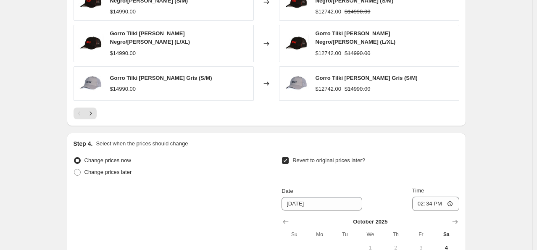
scroll to position [740, 0]
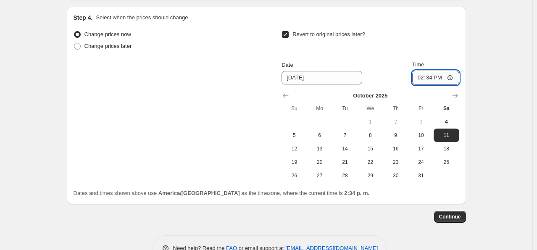
click at [436, 71] on input "14:34" at bounding box center [435, 78] width 47 height 14
type input "23:59"
click at [302, 145] on span "12" at bounding box center [294, 148] width 18 height 7
type input "[DATE]"
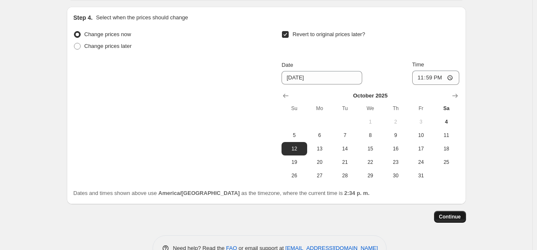
click at [451, 213] on span "Continue" at bounding box center [450, 216] width 22 height 7
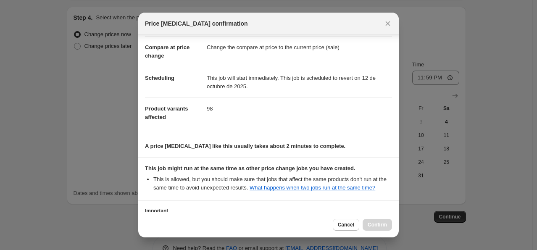
scroll to position [111, 0]
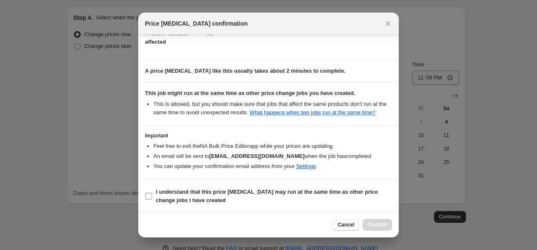
click at [188, 189] on b "I understand that this price [MEDICAL_DATA] may run at the same time as other p…" at bounding box center [267, 196] width 222 height 15
click at [152, 193] on input "I understand that this price [MEDICAL_DATA] may run at the same time as other p…" at bounding box center [148, 196] width 7 height 7
checkbox input "true"
click at [366, 228] on button "Confirm" at bounding box center [376, 225] width 29 height 12
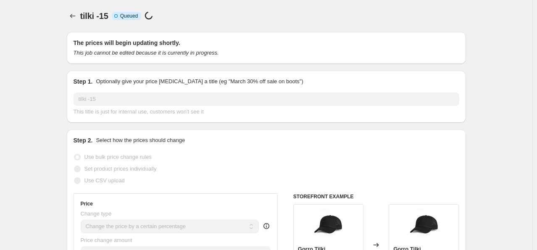
scroll to position [740, 0]
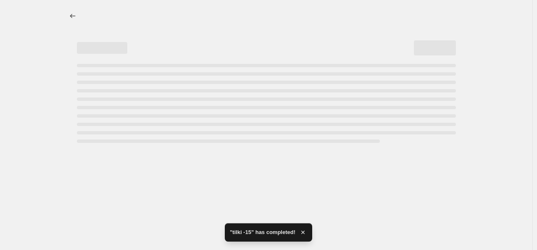
select select "percentage"
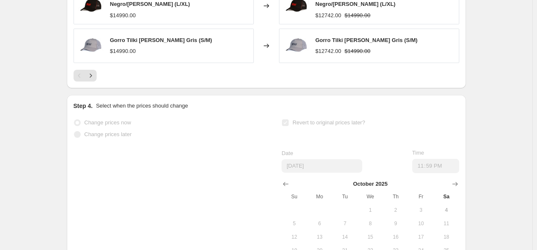
scroll to position [0, 0]
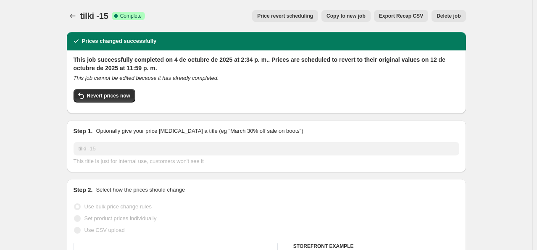
click at [69, 15] on button "Price change jobs" at bounding box center [73, 16] width 12 height 12
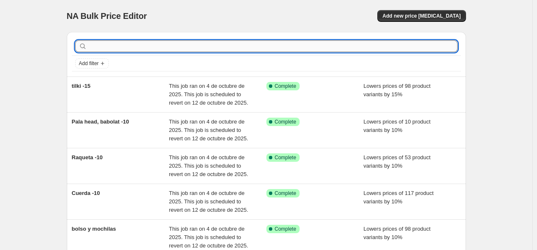
click at [223, 48] on input "text" at bounding box center [273, 46] width 369 height 12
type input "tilki"
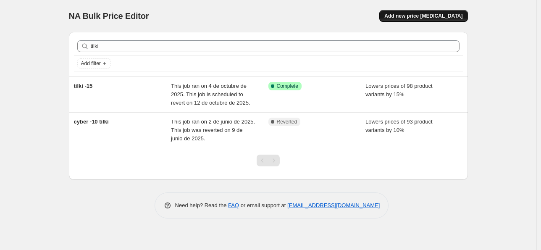
click at [428, 21] on button "Add new price [MEDICAL_DATA]" at bounding box center [423, 16] width 88 height 12
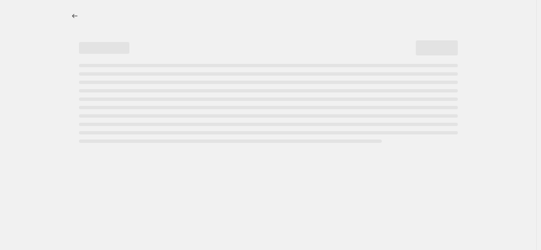
select select "percentage"
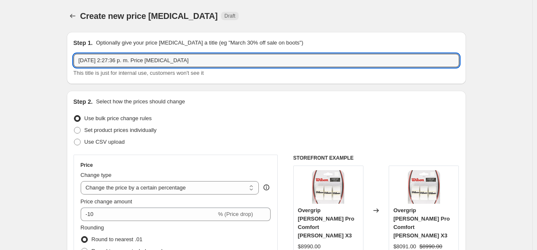
drag, startPoint x: 30, startPoint y: 64, endPoint x: 13, endPoint y: 64, distance: 17.6
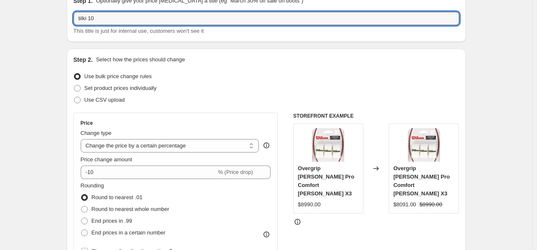
scroll to position [126, 0]
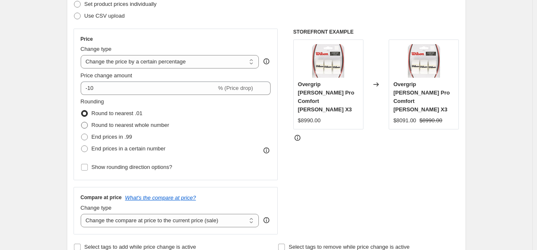
type input "tilki 10"
click at [132, 121] on span "Round to nearest whole number" at bounding box center [131, 125] width 78 height 8
click at [81, 122] on input "Round to nearest whole number" at bounding box center [81, 122] width 0 height 0
radio input "true"
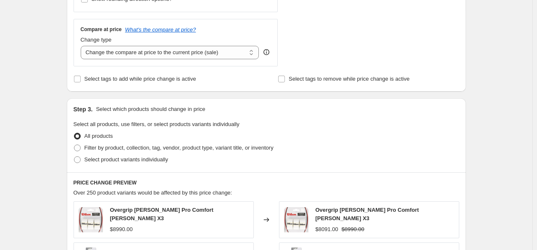
scroll to position [378, 0]
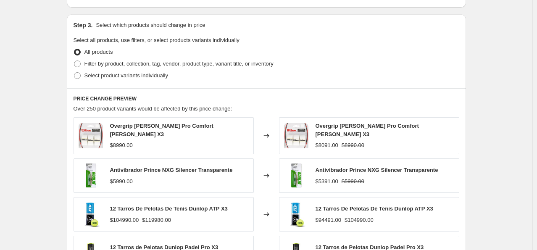
click at [128, 87] on div "Step 3. Select which products should change in price Select all products, use f…" at bounding box center [266, 51] width 399 height 74
click at [127, 82] on div "Step 3. Select which products should change in price Select all products, use f…" at bounding box center [266, 51] width 399 height 74
click at [129, 77] on span "Select product variants individually" at bounding box center [126, 75] width 84 height 6
click at [110, 80] on label "Select product variants individually" at bounding box center [120, 76] width 94 height 12
click at [74, 73] on input "Select product variants individually" at bounding box center [74, 72] width 0 height 0
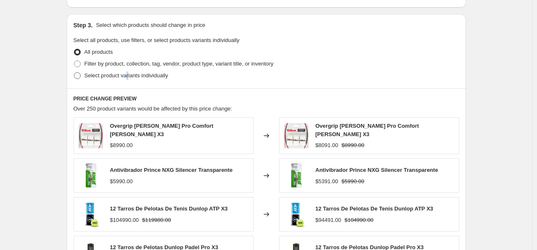
radio input "true"
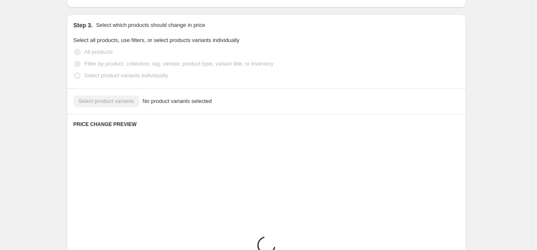
click at [108, 76] on span "Select product variants individually" at bounding box center [126, 75] width 84 height 6
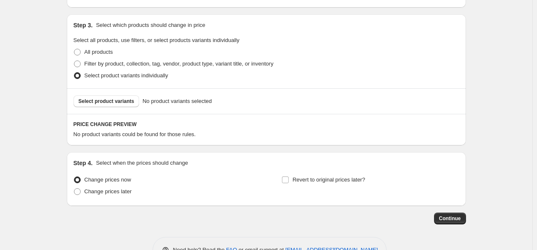
scroll to position [403, 0]
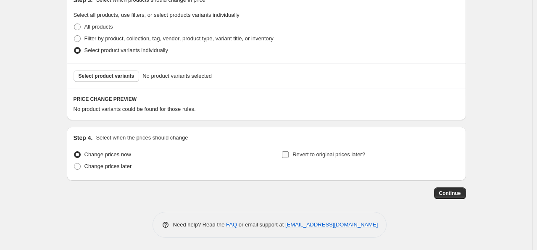
click at [312, 152] on span "Revert to original prices later?" at bounding box center [328, 154] width 73 height 6
click at [302, 152] on span "Revert to original prices later?" at bounding box center [328, 154] width 73 height 6
click at [289, 152] on input "Revert to original prices later?" at bounding box center [285, 154] width 7 height 7
checkbox input "true"
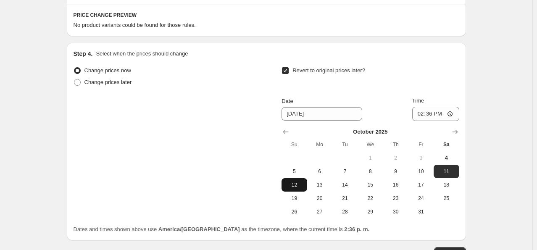
scroll to position [529, 0]
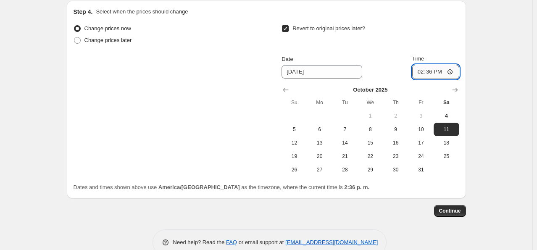
click at [433, 72] on input "14:36" at bounding box center [435, 72] width 47 height 14
type input "23:59"
click at [303, 142] on span "12" at bounding box center [294, 142] width 18 height 7
type input "[DATE]"
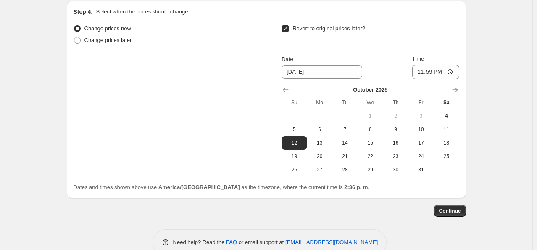
scroll to position [361, 0]
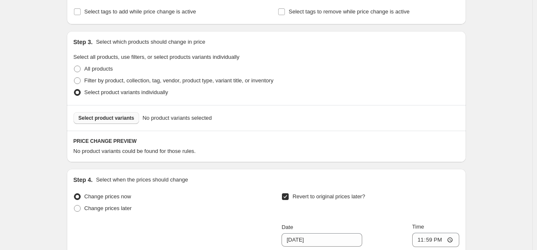
click at [110, 118] on span "Select product variants" at bounding box center [107, 118] width 56 height 7
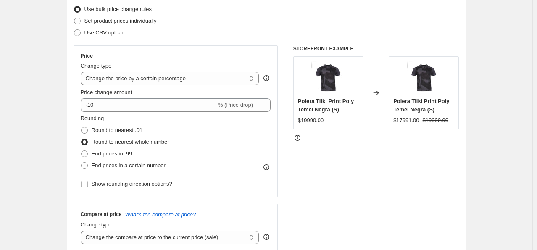
scroll to position [0, 0]
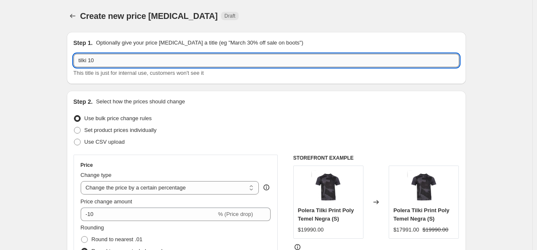
click at [92, 60] on input "tilki 10" at bounding box center [266, 60] width 386 height 13
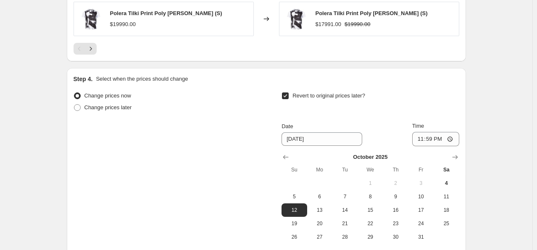
scroll to position [758, 0]
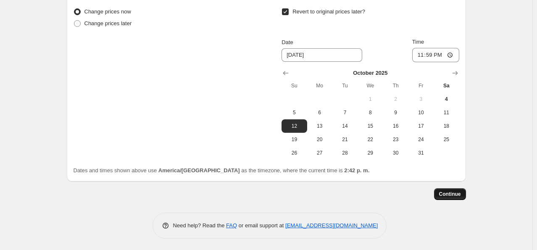
type input "tilki -10"
click at [450, 195] on span "Continue" at bounding box center [450, 194] width 22 height 7
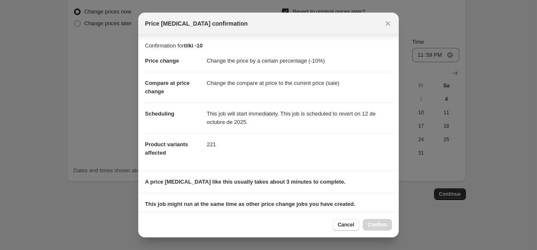
scroll to position [111, 0]
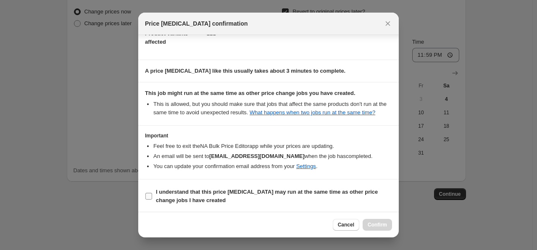
click at [241, 189] on b "I understand that this price change job may run at the same time as other price…" at bounding box center [267, 196] width 222 height 15
click at [152, 193] on input "I understand that this price change job may run at the same time as other price…" at bounding box center [148, 196] width 7 height 7
checkbox input "true"
click at [363, 223] on div "Cancel Confirm" at bounding box center [362, 225] width 59 height 12
click at [370, 225] on span "Confirm" at bounding box center [376, 224] width 19 height 7
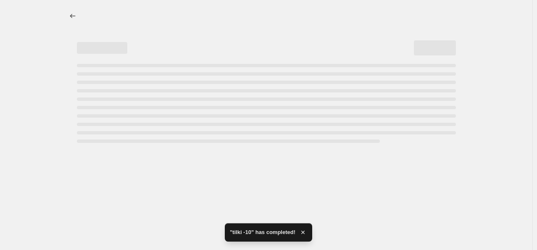
select select "percentage"
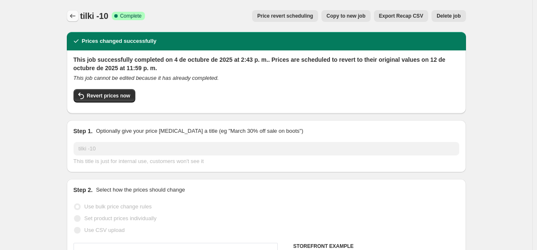
click at [71, 16] on icon "Price change jobs" at bounding box center [72, 16] width 8 height 8
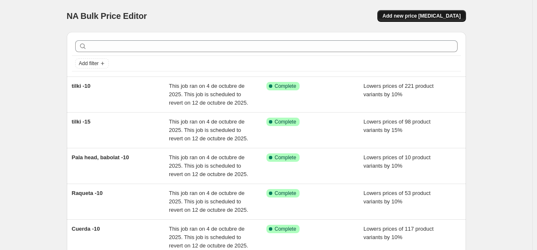
click at [443, 13] on span "Add new price change job" at bounding box center [421, 16] width 78 height 7
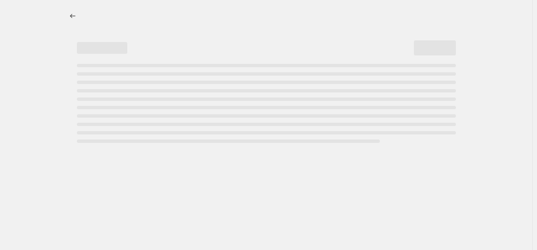
select select "percentage"
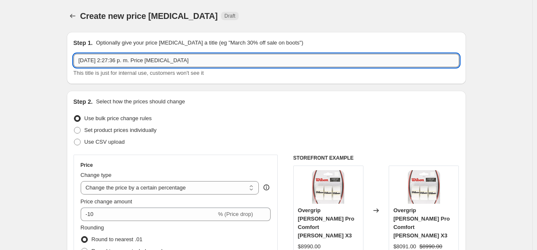
click at [194, 58] on input "4 oct 2025, 2:27:36 p. m. Price change job" at bounding box center [266, 60] width 386 height 13
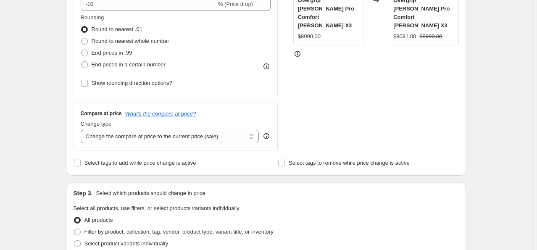
scroll to position [420, 0]
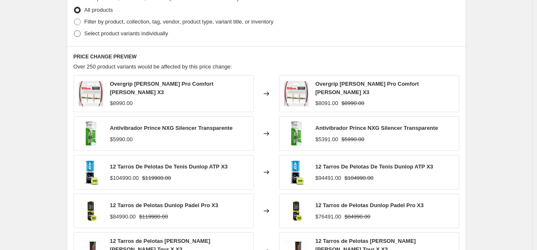
click at [143, 38] on label "Select product variants individually" at bounding box center [120, 34] width 94 height 12
click at [74, 31] on input "Select product variants individually" at bounding box center [74, 30] width 0 height 0
radio input "true"
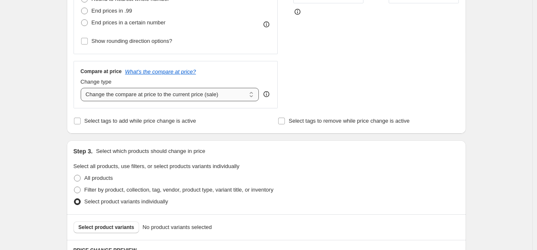
scroll to position [168, 0]
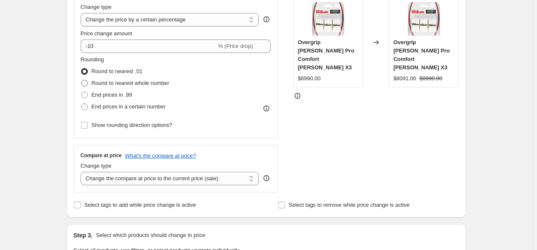
click at [130, 88] on label "Round to nearest whole number" at bounding box center [125, 83] width 89 height 12
click at [81, 80] on input "Round to nearest whole number" at bounding box center [81, 80] width 0 height 0
radio input "true"
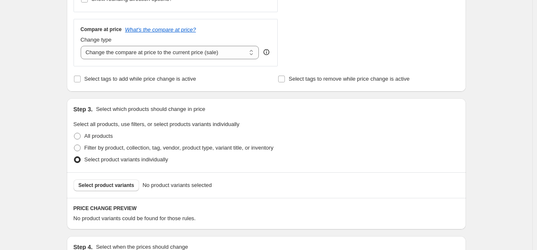
scroll to position [403, 0]
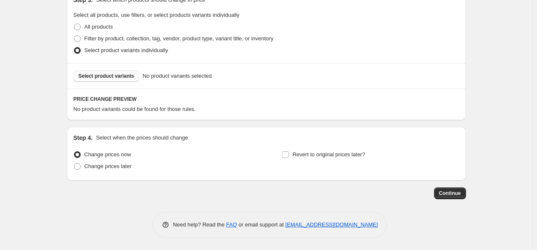
click at [122, 80] on button "Select product variants" at bounding box center [106, 76] width 66 height 12
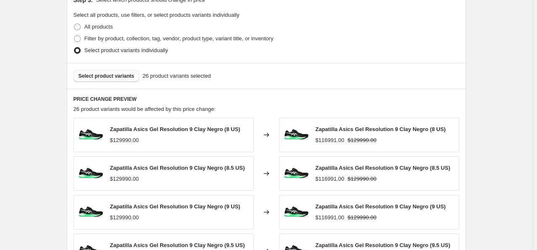
click at [114, 77] on span "Select product variants" at bounding box center [107, 76] width 56 height 7
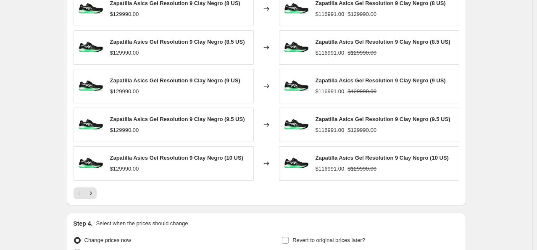
scroll to position [614, 0]
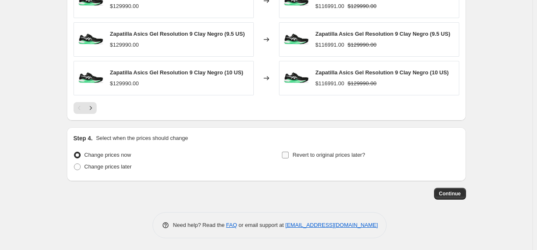
click at [331, 156] on span "Revert to original prices later?" at bounding box center [328, 155] width 73 height 6
click at [289, 156] on input "Revert to original prices later?" at bounding box center [285, 155] width 7 height 7
checkbox input "true"
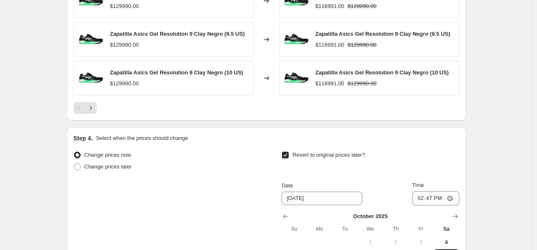
scroll to position [698, 0]
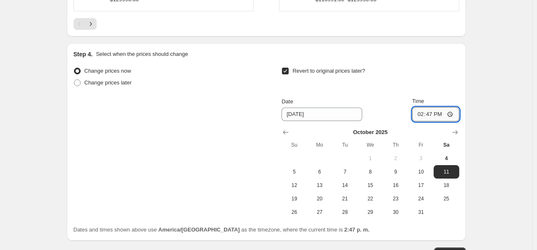
click at [432, 115] on input "14:47" at bounding box center [435, 114] width 47 height 14
type input "23:59"
click at [297, 183] on span "12" at bounding box center [294, 185] width 18 height 7
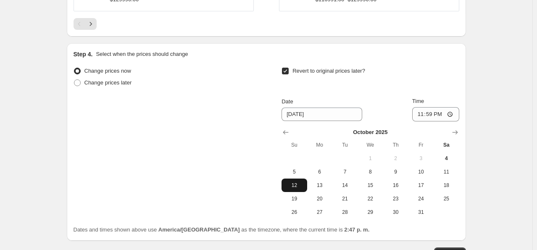
type input "[DATE]"
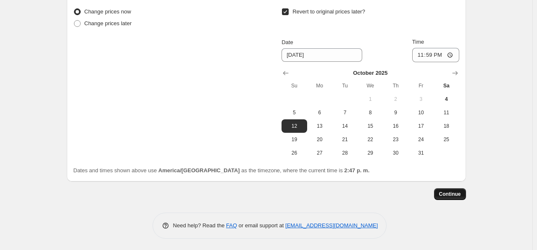
click at [448, 191] on span "Continue" at bounding box center [450, 194] width 22 height 7
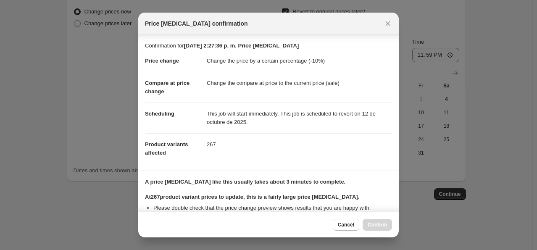
scroll to position [157, 0]
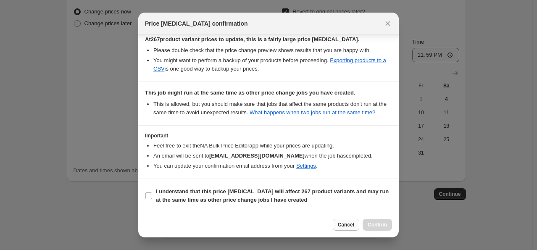
click at [343, 223] on span "Cancel" at bounding box center [346, 224] width 16 height 7
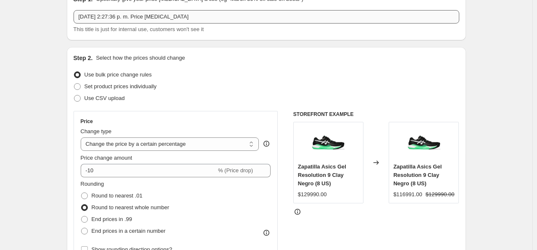
scroll to position [0, 0]
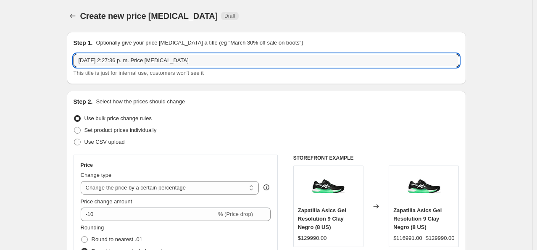
drag, startPoint x: 80, startPoint y: 66, endPoint x: 67, endPoint y: 66, distance: 12.6
click at [90, 63] on input "zapa tilla" at bounding box center [266, 60] width 386 height 13
click at [93, 63] on input "zapa tilla" at bounding box center [266, 60] width 386 height 13
click at [112, 61] on input "zapatilla" at bounding box center [266, 60] width 386 height 13
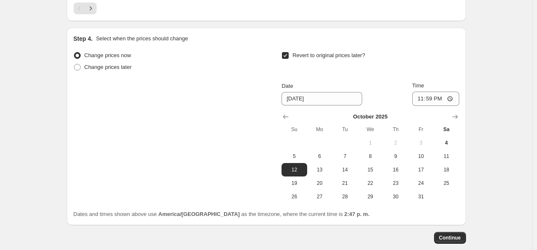
scroll to position [756, 0]
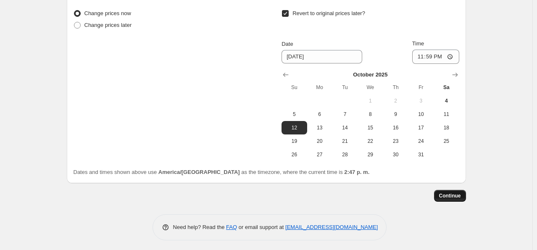
type input "zapatilla -10%"
click at [445, 197] on span "Continue" at bounding box center [450, 195] width 22 height 7
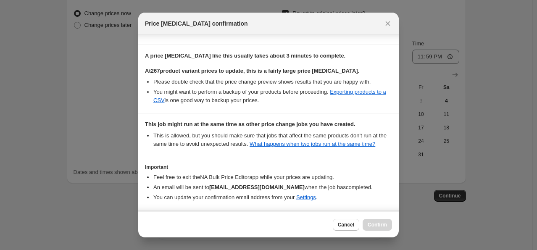
scroll to position [157, 0]
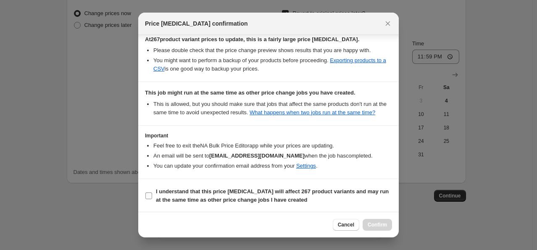
click at [199, 192] on b "I understand that this price [MEDICAL_DATA] will affect 267 product variants an…" at bounding box center [272, 195] width 233 height 15
click at [210, 194] on span "I understand that this price [MEDICAL_DATA] will affect 267 product variants an…" at bounding box center [274, 195] width 236 height 17
click at [152, 194] on input "I understand that this price [MEDICAL_DATA] will affect 267 product variants an…" at bounding box center [148, 195] width 7 height 7
checkbox input "true"
click at [378, 225] on span "Confirm" at bounding box center [376, 224] width 19 height 7
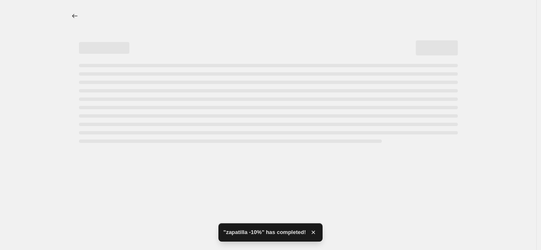
select select "percentage"
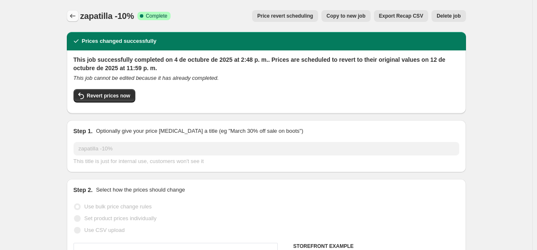
click at [77, 18] on icon "Price change jobs" at bounding box center [72, 16] width 8 height 8
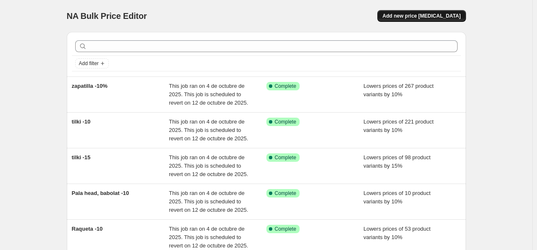
click at [435, 16] on span "Add new price [MEDICAL_DATA]" at bounding box center [421, 16] width 78 height 7
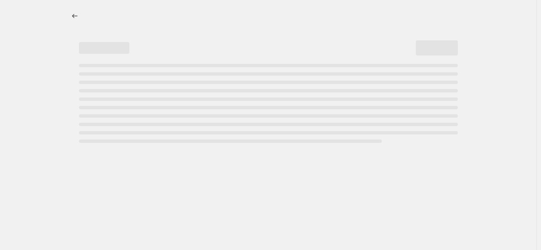
select select "percentage"
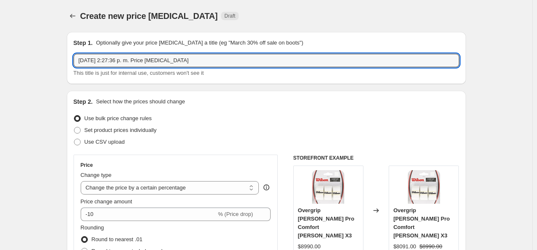
drag, startPoint x: 190, startPoint y: 57, endPoint x: 22, endPoint y: 58, distance: 168.4
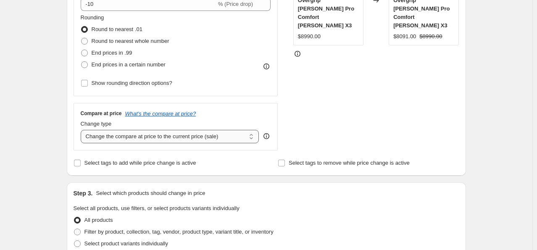
scroll to position [294, 0]
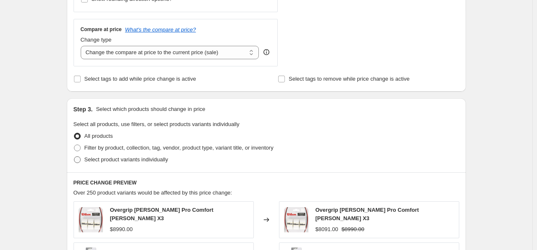
type input "overgrip -8"
click at [123, 163] on span "Select product variants individually" at bounding box center [126, 159] width 84 height 6
click at [74, 157] on input "Select product variants individually" at bounding box center [74, 156] width 0 height 0
radio input "true"
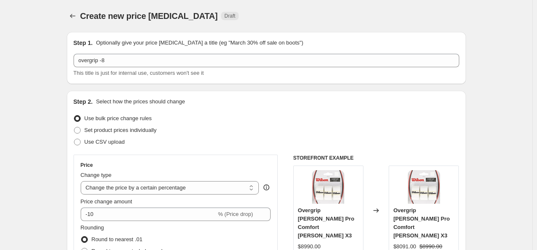
scroll to position [126, 0]
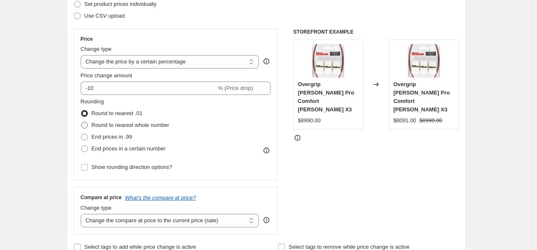
click at [126, 123] on span "Round to nearest whole number" at bounding box center [131, 125] width 78 height 6
click at [81, 122] on input "Round to nearest whole number" at bounding box center [81, 122] width 0 height 0
radio input "true"
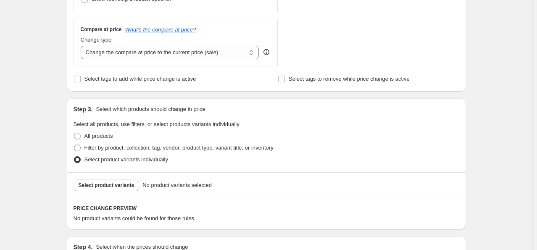
scroll to position [403, 0]
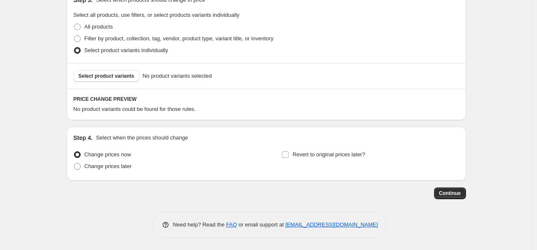
click at [120, 86] on div "Select product variants No product variants selected" at bounding box center [266, 76] width 399 height 26
click at [121, 80] on button "Select product variants" at bounding box center [106, 76] width 66 height 12
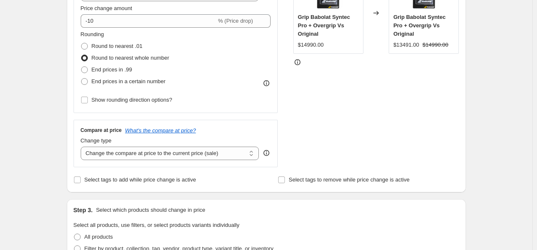
scroll to position [109, 0]
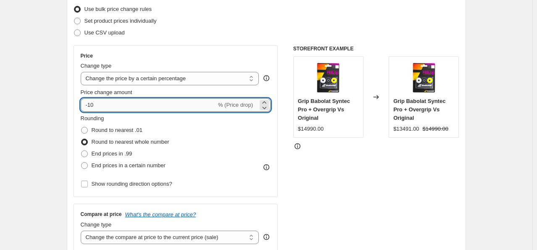
drag, startPoint x: 113, startPoint y: 107, endPoint x: 89, endPoint y: 99, distance: 24.7
click at [90, 100] on input "-10" at bounding box center [149, 104] width 136 height 13
type input "-8"
click at [208, 50] on div "Price Change type Change the price to a certain amount Change the price by a ce…" at bounding box center [175, 121] width 205 height 152
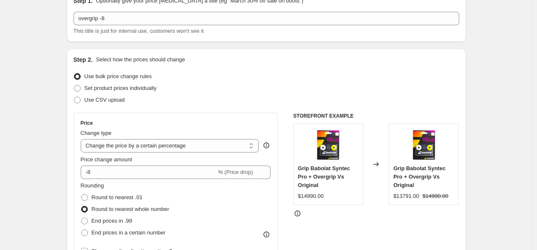
scroll to position [126, 0]
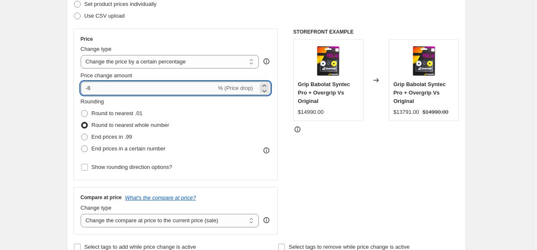
click at [128, 85] on input "-8" at bounding box center [149, 87] width 136 height 13
click at [317, 133] on div "STOREFRONT EXAMPLE Grip Babolat Syntec Pro + Overgrip Vs Original $14990.00 Cha…" at bounding box center [376, 132] width 166 height 206
click at [178, 85] on input "-10" at bounding box center [149, 87] width 136 height 13
type input "-1"
type input "-8"
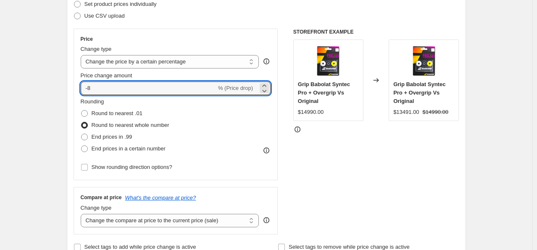
click at [349, 148] on div "STOREFRONT EXAMPLE Grip Babolat Syntec Pro + Overgrip Vs Original $14990.00 Cha…" at bounding box center [376, 132] width 166 height 206
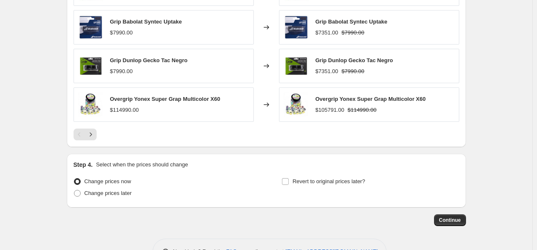
scroll to position [614, 0]
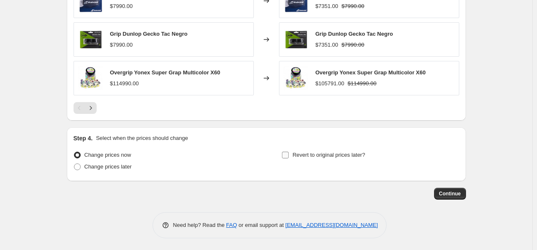
click at [312, 149] on label "Revert to original prices later?" at bounding box center [323, 155] width 84 height 12
click at [289, 152] on input "Revert to original prices later?" at bounding box center [285, 155] width 7 height 7
checkbox input "true"
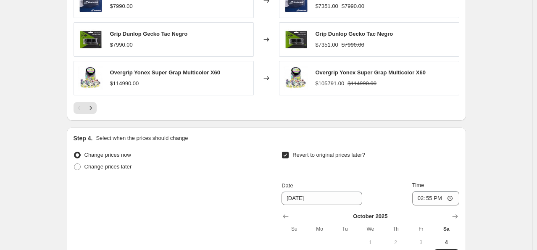
scroll to position [698, 0]
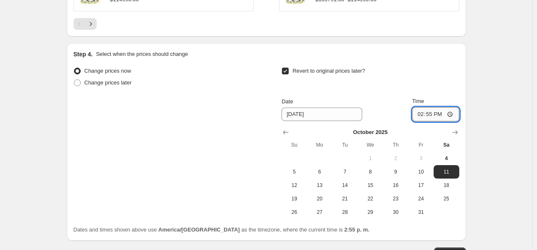
click at [433, 112] on input "14:55" at bounding box center [435, 114] width 47 height 14
type input "23:59"
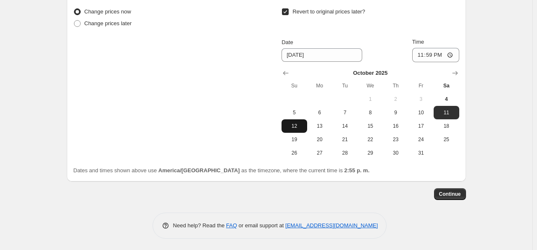
click at [298, 119] on button "12" at bounding box center [293, 125] width 25 height 13
type input "[DATE]"
click at [456, 196] on span "Continue" at bounding box center [450, 194] width 22 height 7
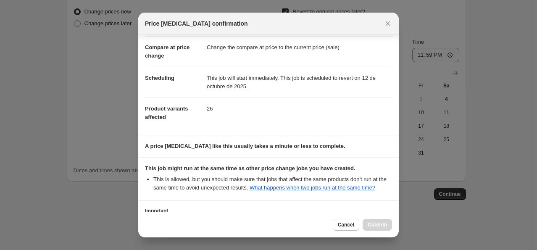
scroll to position [111, 0]
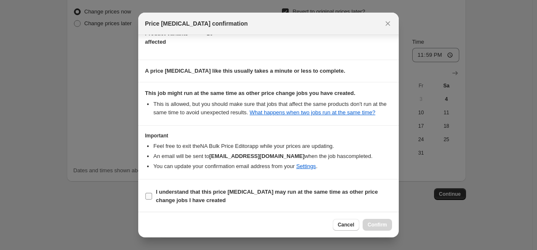
click at [154, 186] on label "I understand that this price change job may run at the same time as other price…" at bounding box center [268, 196] width 247 height 20
click at [152, 193] on input "I understand that this price change job may run at the same time as other price…" at bounding box center [148, 196] width 7 height 7
checkbox input "true"
click at [370, 222] on span "Confirm" at bounding box center [376, 224] width 19 height 7
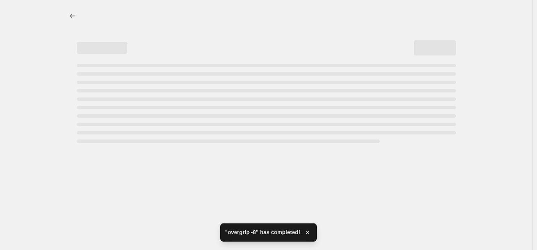
select select "percentage"
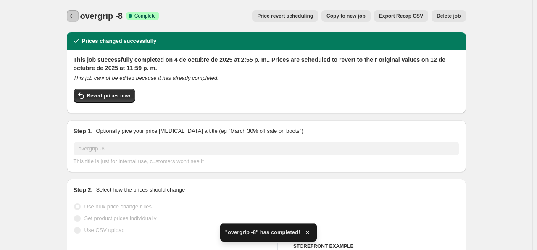
click at [73, 16] on icon "Price change jobs" at bounding box center [72, 16] width 5 height 4
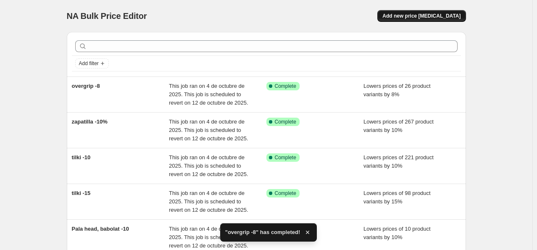
click at [417, 12] on button "Add new price [MEDICAL_DATA]" at bounding box center [421, 16] width 88 height 12
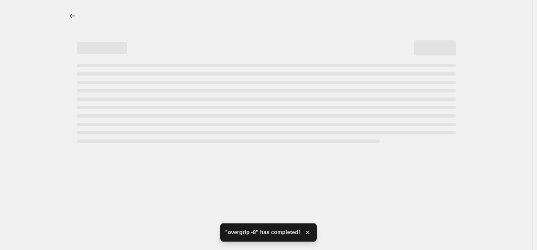
select select "percentage"
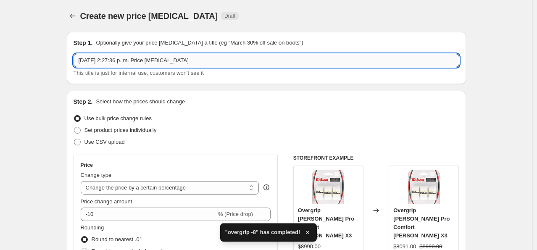
click at [157, 62] on input "4 oct 2025, 2:27:36 p. m. Price change job" at bounding box center [266, 60] width 386 height 13
drag, startPoint x: 203, startPoint y: 60, endPoint x: 72, endPoint y: 78, distance: 132.3
click at [72, 78] on div "Step 1. Optionally give your price change job a title (eg "March 30% off sale o…" at bounding box center [266, 58] width 399 height 52
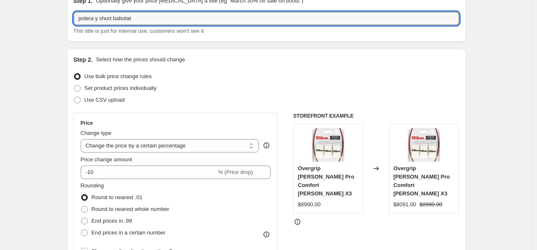
scroll to position [84, 0]
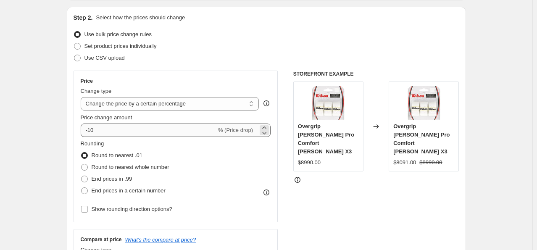
type input "polera y short babolat"
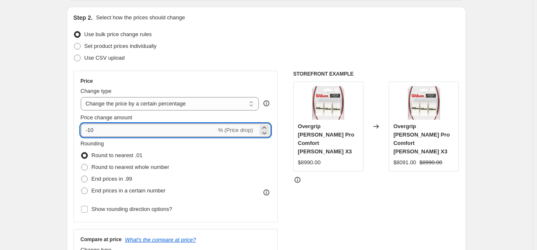
click at [116, 133] on input "-10" at bounding box center [149, 129] width 136 height 13
type input "-12"
type input "-12.4"
type input "-12.5"
click at [136, 166] on span "Round to nearest whole number" at bounding box center [131, 167] width 78 height 6
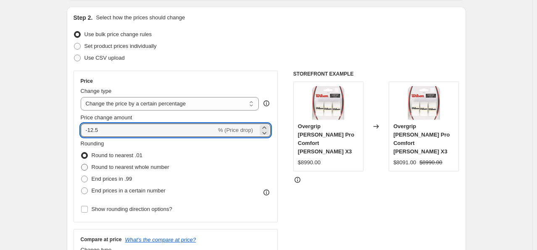
click at [81, 164] on input "Round to nearest whole number" at bounding box center [81, 164] width 0 height 0
radio input "true"
click at [128, 129] on input "-12.5" at bounding box center [149, 129] width 136 height 13
type input "-12"
click at [190, 144] on div "Rounding Round to nearest .01 Round to nearest whole number End prices in .99 E…" at bounding box center [176, 167] width 190 height 57
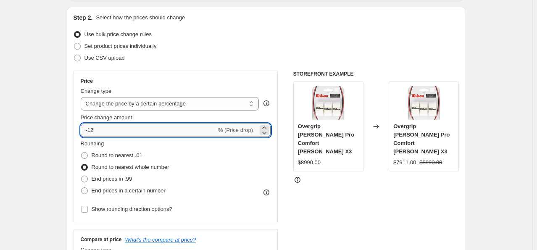
click at [164, 136] on input "-12" at bounding box center [149, 129] width 136 height 13
type input "-12.5"
click at [349, 41] on div "Set product prices individually" at bounding box center [266, 46] width 386 height 12
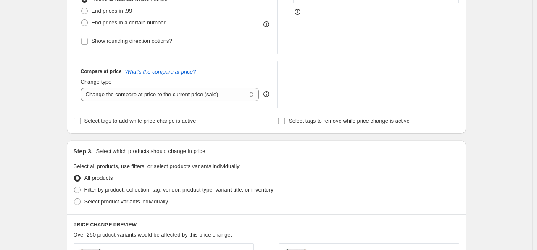
scroll to position [336, 0]
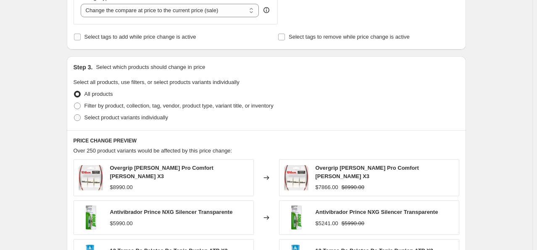
click at [92, 123] on div "Step 3. Select which products should change in price Select all products, use f…" at bounding box center [266, 93] width 399 height 74
click at [96, 121] on span "Select product variants individually" at bounding box center [126, 117] width 84 height 8
click at [74, 115] on input "Select product variants individually" at bounding box center [74, 114] width 0 height 0
radio input "true"
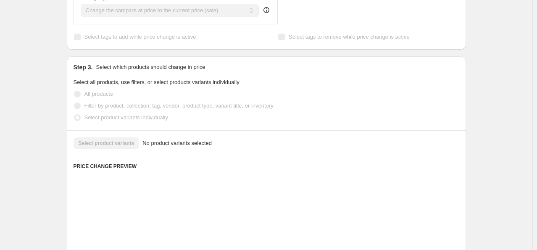
scroll to position [403, 0]
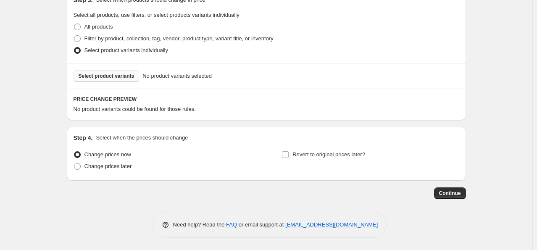
click at [97, 81] on button "Select product variants" at bounding box center [106, 76] width 66 height 12
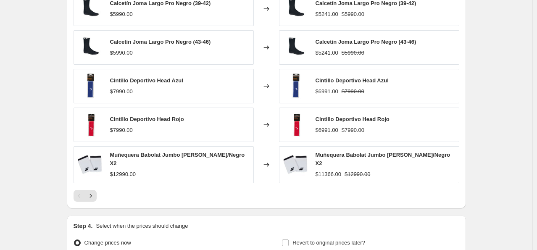
scroll to position [613, 0]
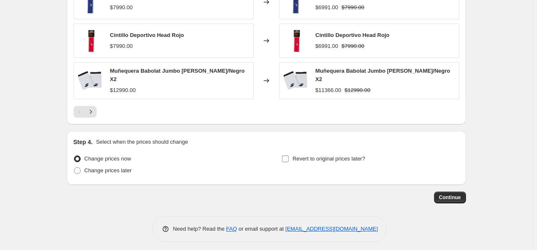
click at [303, 157] on span "Revert to original prices later?" at bounding box center [328, 158] width 73 height 6
click at [289, 157] on input "Revert to original prices later?" at bounding box center [285, 158] width 7 height 7
checkbox input "true"
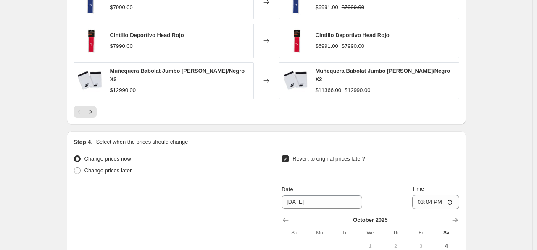
scroll to position [697, 0]
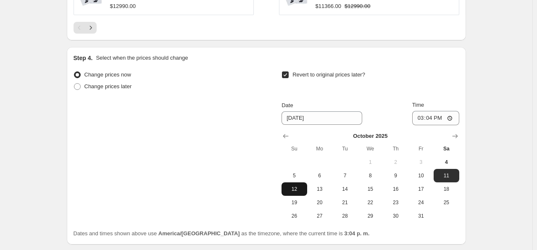
click at [297, 182] on button "12" at bounding box center [293, 188] width 25 height 13
type input "[DATE]"
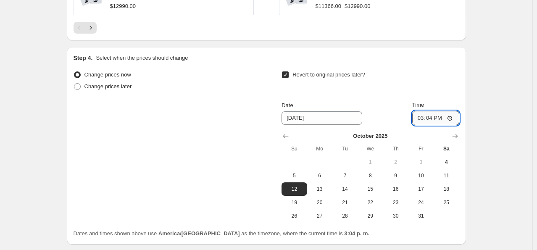
click at [432, 113] on input "15:04" at bounding box center [435, 118] width 47 height 14
type input "23:59"
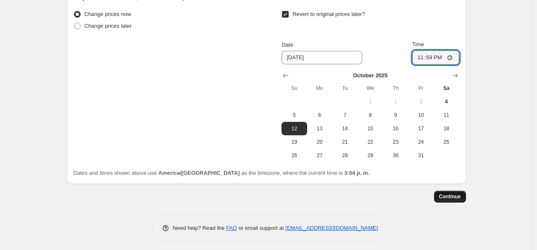
click at [448, 197] on button "Continue" at bounding box center [450, 197] width 32 height 12
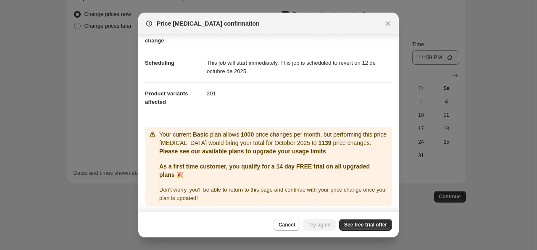
scroll to position [0, 0]
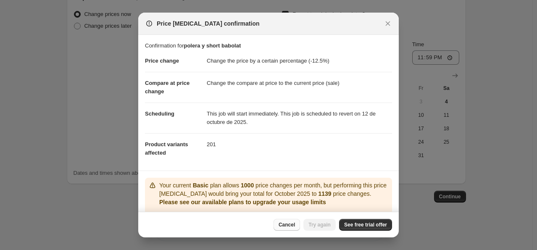
click at [291, 226] on span "Cancel" at bounding box center [286, 224] width 16 height 7
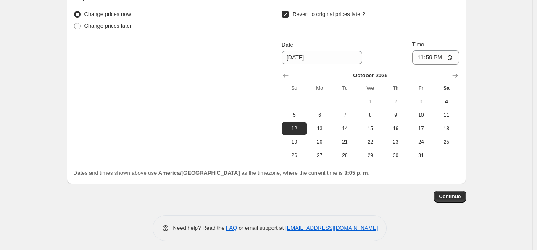
scroll to position [674, 0]
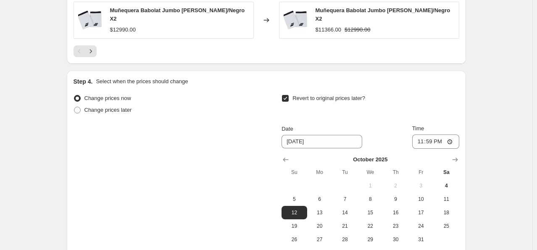
select select "percentage"
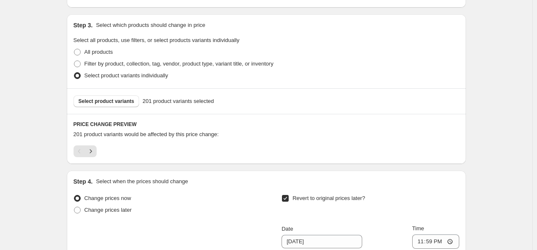
scroll to position [566, 0]
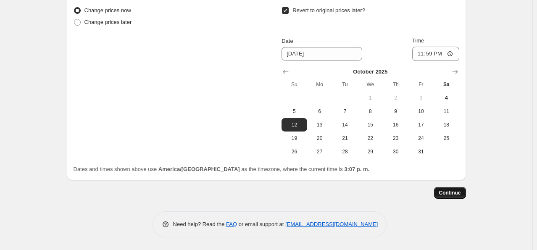
click at [449, 194] on span "Continue" at bounding box center [450, 192] width 22 height 7
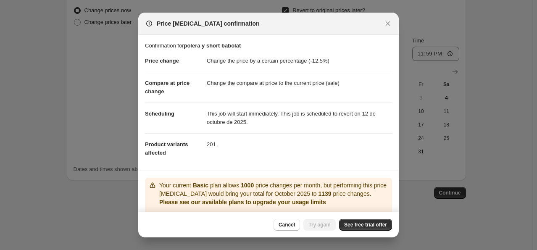
scroll to position [51, 0]
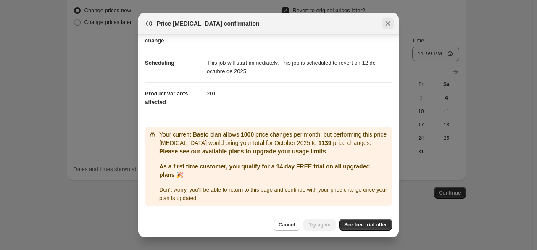
click at [386, 22] on icon "Close" at bounding box center [388, 23] width 5 height 5
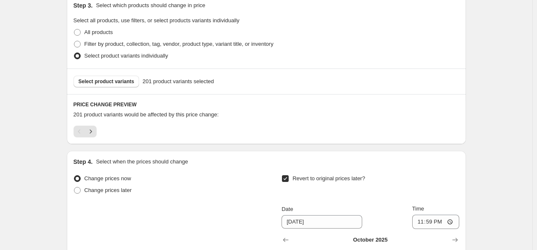
scroll to position [566, 0]
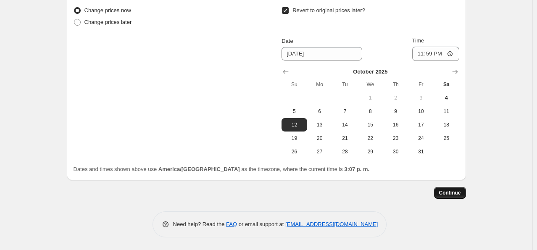
click at [450, 194] on span "Continue" at bounding box center [450, 192] width 22 height 7
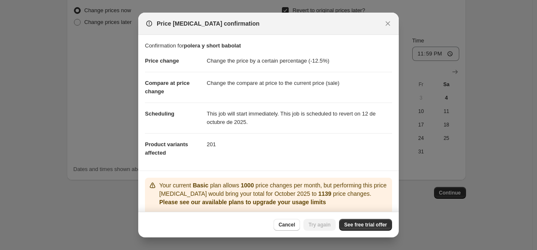
scroll to position [51, 0]
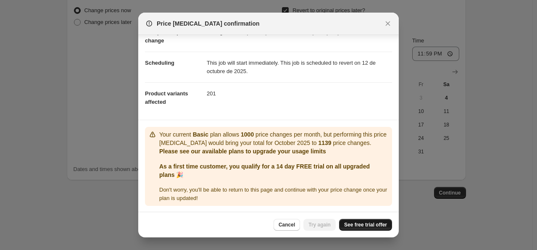
click at [356, 226] on span "See free trial offer" at bounding box center [365, 224] width 43 height 7
click at [322, 226] on span "Try again" at bounding box center [319, 224] width 22 height 7
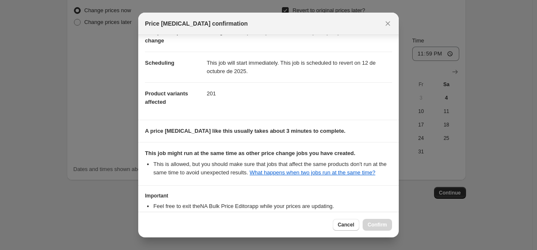
scroll to position [111, 0]
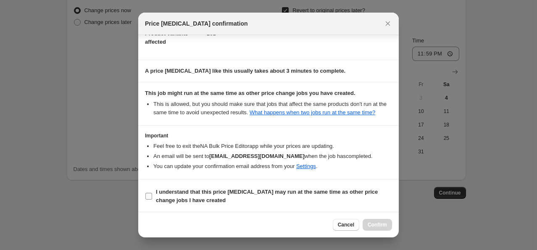
click at [214, 190] on b "I understand that this price change job may run at the same time as other price…" at bounding box center [267, 196] width 222 height 15
click at [152, 193] on input "I understand that this price change job may run at the same time as other price…" at bounding box center [148, 196] width 7 height 7
checkbox input "true"
click at [373, 228] on span "Confirm" at bounding box center [376, 224] width 19 height 7
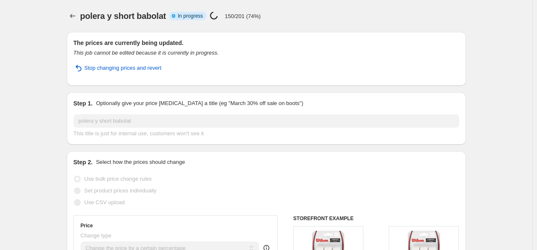
click at [83, 13] on span "polera y short babolat" at bounding box center [123, 15] width 86 height 9
click at [77, 17] on icon "Price change jobs" at bounding box center [72, 16] width 8 height 8
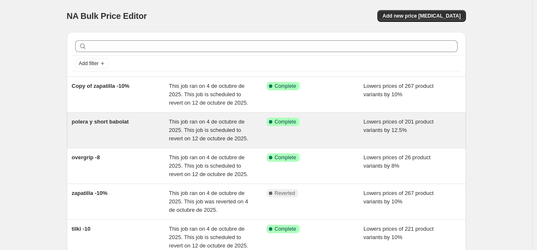
click at [146, 133] on div "polera y short babolat" at bounding box center [120, 130] width 97 height 25
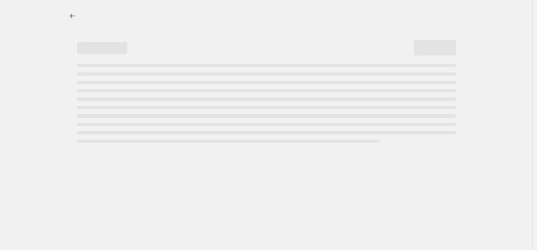
select select "percentage"
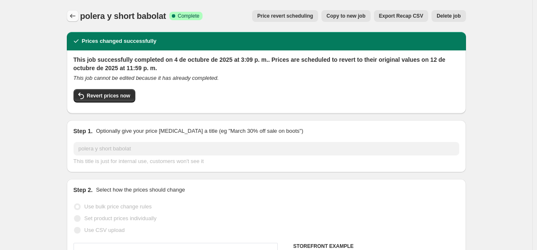
click at [77, 19] on icon "Price change jobs" at bounding box center [72, 16] width 8 height 8
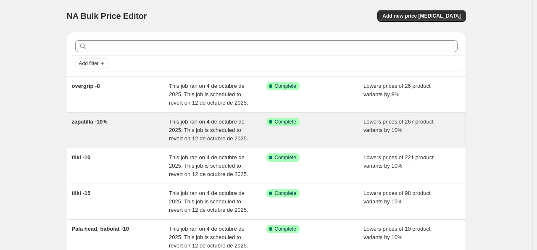
click at [148, 129] on div "zapatilla -10%" at bounding box center [120, 130] width 97 height 25
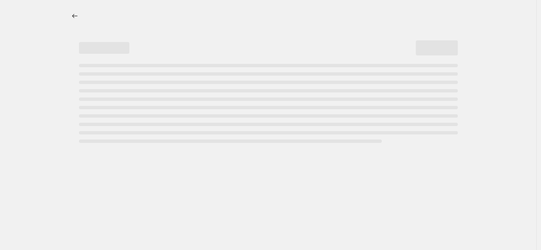
select select "percentage"
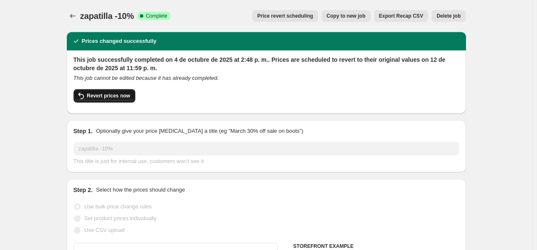
click at [116, 97] on span "Revert prices now" at bounding box center [108, 95] width 43 height 7
checkbox input "false"
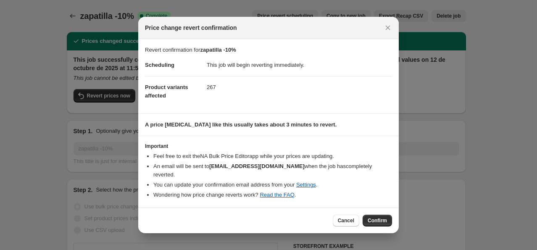
click at [379, 218] on span "Confirm" at bounding box center [376, 220] width 19 height 7
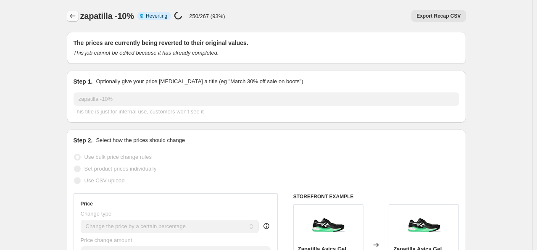
click at [76, 19] on icon "Price change jobs" at bounding box center [72, 16] width 8 height 8
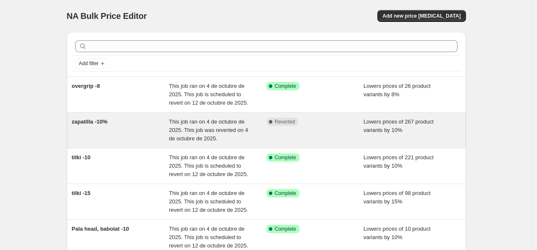
click at [157, 136] on div "zapatilla -10%" at bounding box center [120, 130] width 97 height 25
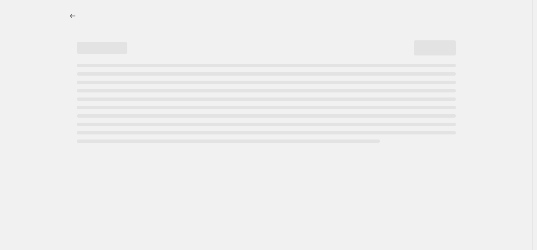
select select "percentage"
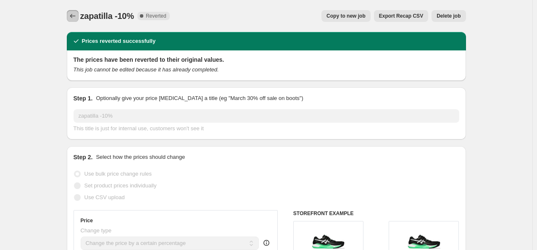
click at [72, 20] on button "Price change jobs" at bounding box center [73, 16] width 12 height 12
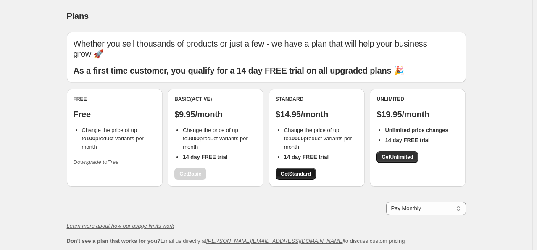
click at [291, 171] on span "Get Standard" at bounding box center [296, 174] width 30 height 7
click at [296, 173] on span "Get Standard" at bounding box center [296, 174] width 30 height 7
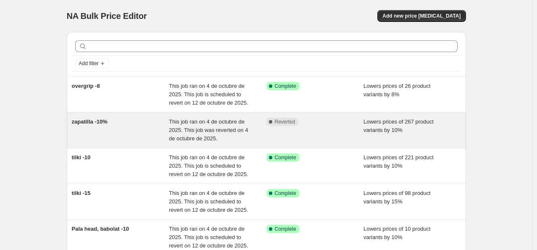
click at [158, 126] on div "zapatilla -10%" at bounding box center [120, 130] width 97 height 25
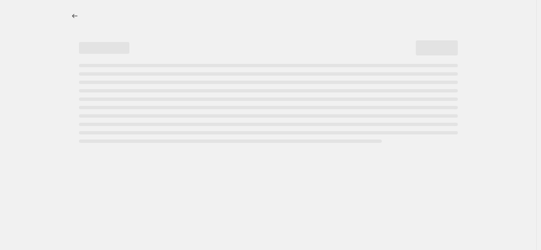
select select "percentage"
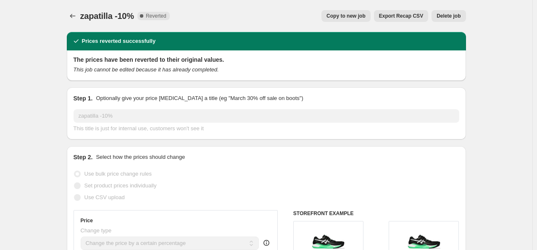
click at [360, 16] on span "Copy to new job" at bounding box center [345, 16] width 39 height 7
select select "percentage"
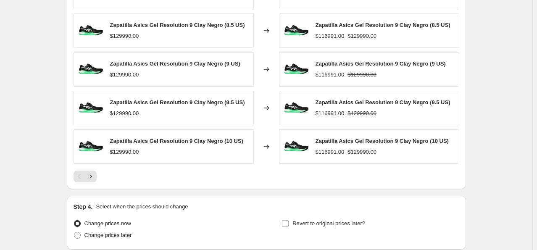
scroll to position [614, 0]
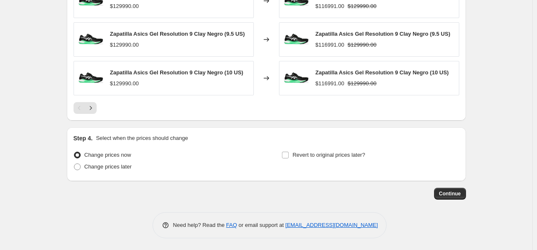
click at [322, 143] on div "Step 4. Select when the prices should change Change prices now Change prices la…" at bounding box center [266, 154] width 386 height 40
click at [323, 149] on label "Revert to original prices later?" at bounding box center [323, 155] width 84 height 12
click at [289, 152] on input "Revert to original prices later?" at bounding box center [285, 155] width 7 height 7
checkbox input "true"
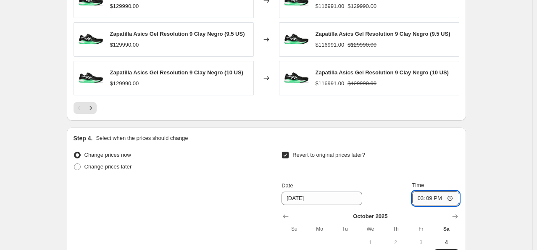
click at [440, 200] on input "15:09" at bounding box center [435, 198] width 47 height 14
click at [435, 198] on input "15:09" at bounding box center [435, 198] width 47 height 14
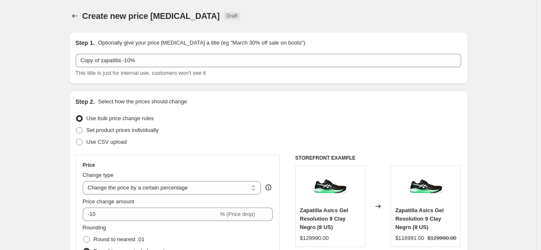
select select "percentage"
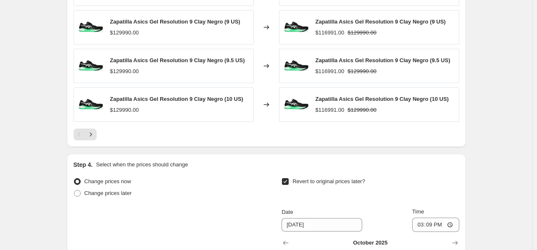
scroll to position [758, 0]
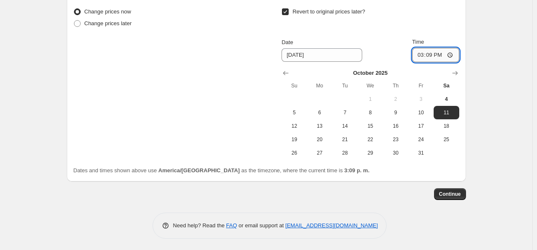
click at [436, 53] on input "15:09" at bounding box center [435, 55] width 47 height 14
type input "23:59"
click at [291, 129] on button "12" at bounding box center [293, 125] width 25 height 13
type input "[DATE]"
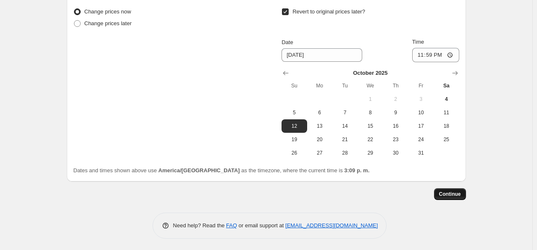
click at [452, 191] on span "Continue" at bounding box center [450, 194] width 22 height 7
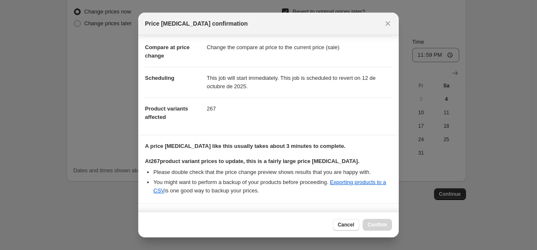
scroll to position [157, 0]
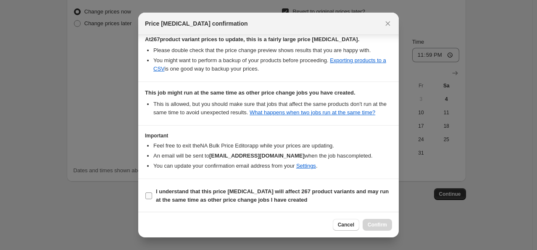
click at [259, 192] on b "I understand that this price [MEDICAL_DATA] will affect 267 product variants an…" at bounding box center [272, 195] width 233 height 15
click at [152, 192] on input "I understand that this price [MEDICAL_DATA] will affect 267 product variants an…" at bounding box center [148, 195] width 7 height 7
checkbox input "true"
click at [365, 220] on button "Confirm" at bounding box center [376, 225] width 29 height 12
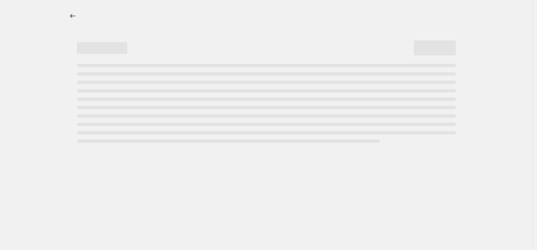
select select "percentage"
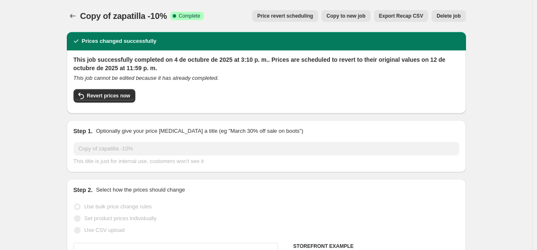
click at [73, 13] on icon "Price change jobs" at bounding box center [72, 16] width 8 height 8
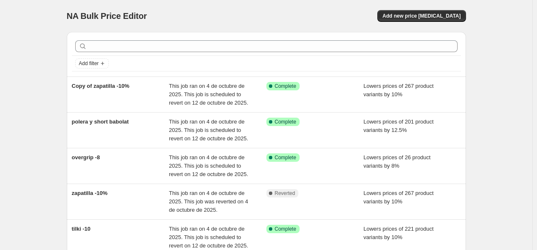
scroll to position [42, 0]
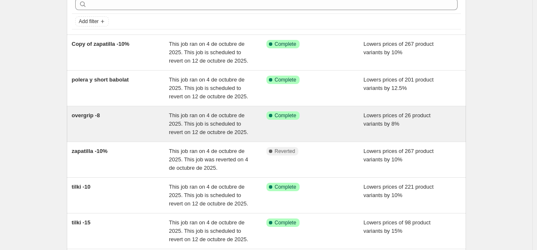
click at [154, 123] on div "overgrip -8" at bounding box center [120, 123] width 97 height 25
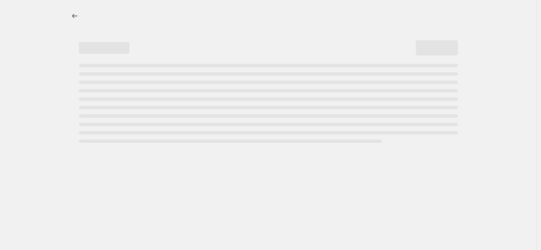
select select "percentage"
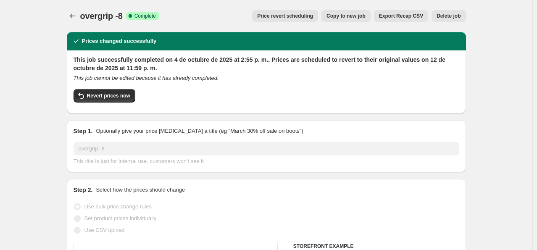
click at [350, 15] on span "Copy to new job" at bounding box center [345, 16] width 39 height 7
select select "percentage"
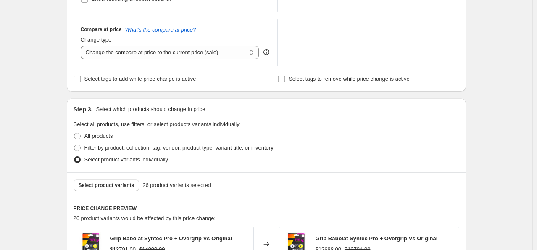
scroll to position [420, 0]
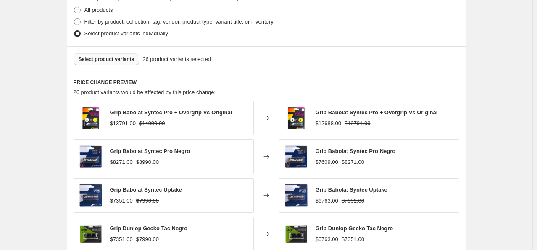
click at [123, 58] on span "Select product variants" at bounding box center [107, 59] width 56 height 7
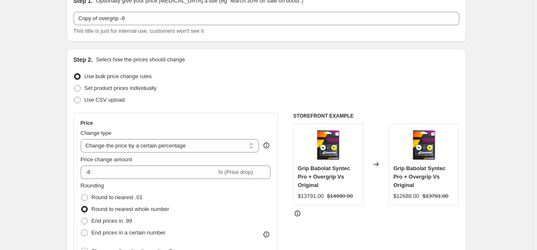
scroll to position [0, 0]
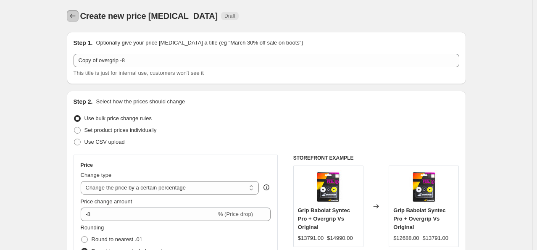
click at [71, 20] on icon "Price change jobs" at bounding box center [72, 16] width 8 height 8
